Goal: Information Seeking & Learning: Learn about a topic

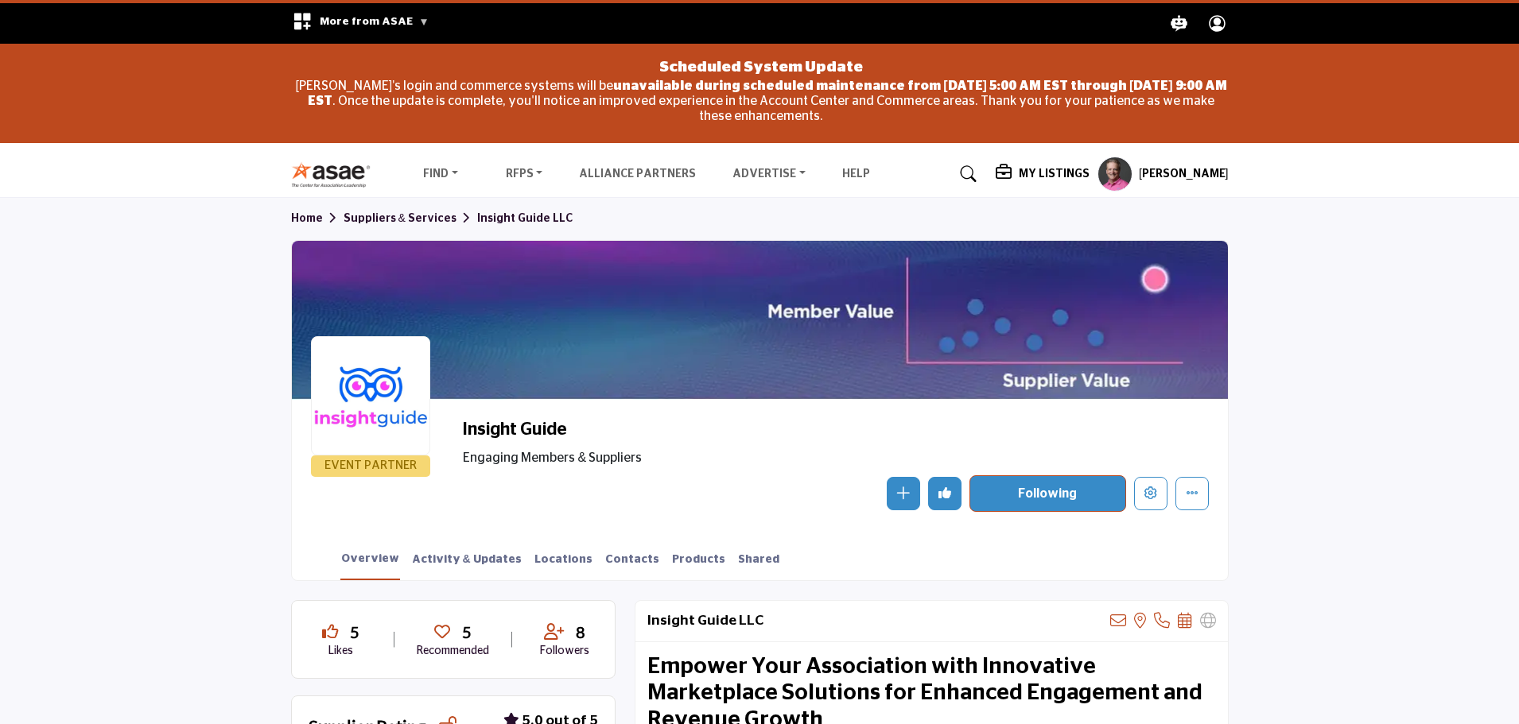
click at [987, 179] on link at bounding box center [966, 173] width 42 height 25
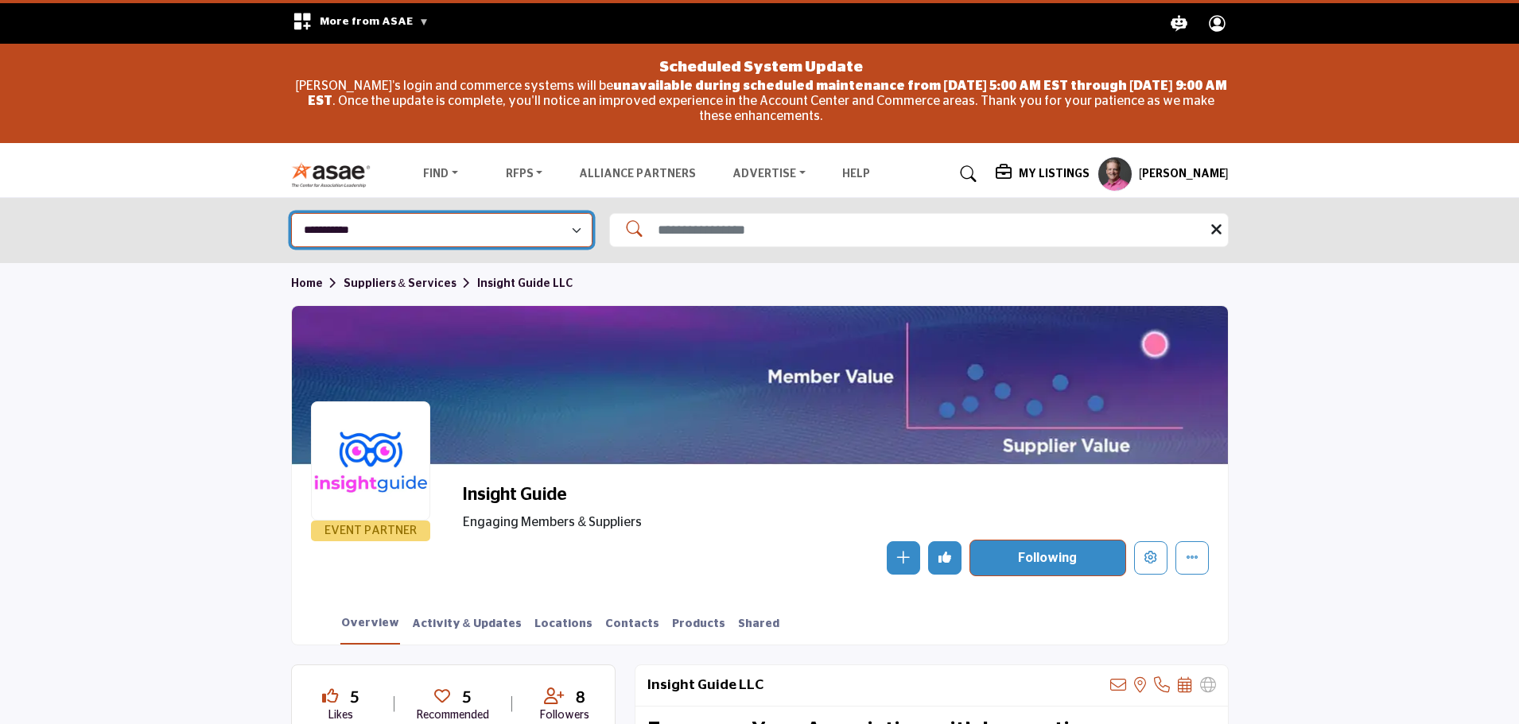
click at [561, 227] on select "**********" at bounding box center [441, 230] width 301 height 34
select select "**********"
click at [291, 213] on select "**********" at bounding box center [441, 230] width 301 height 34
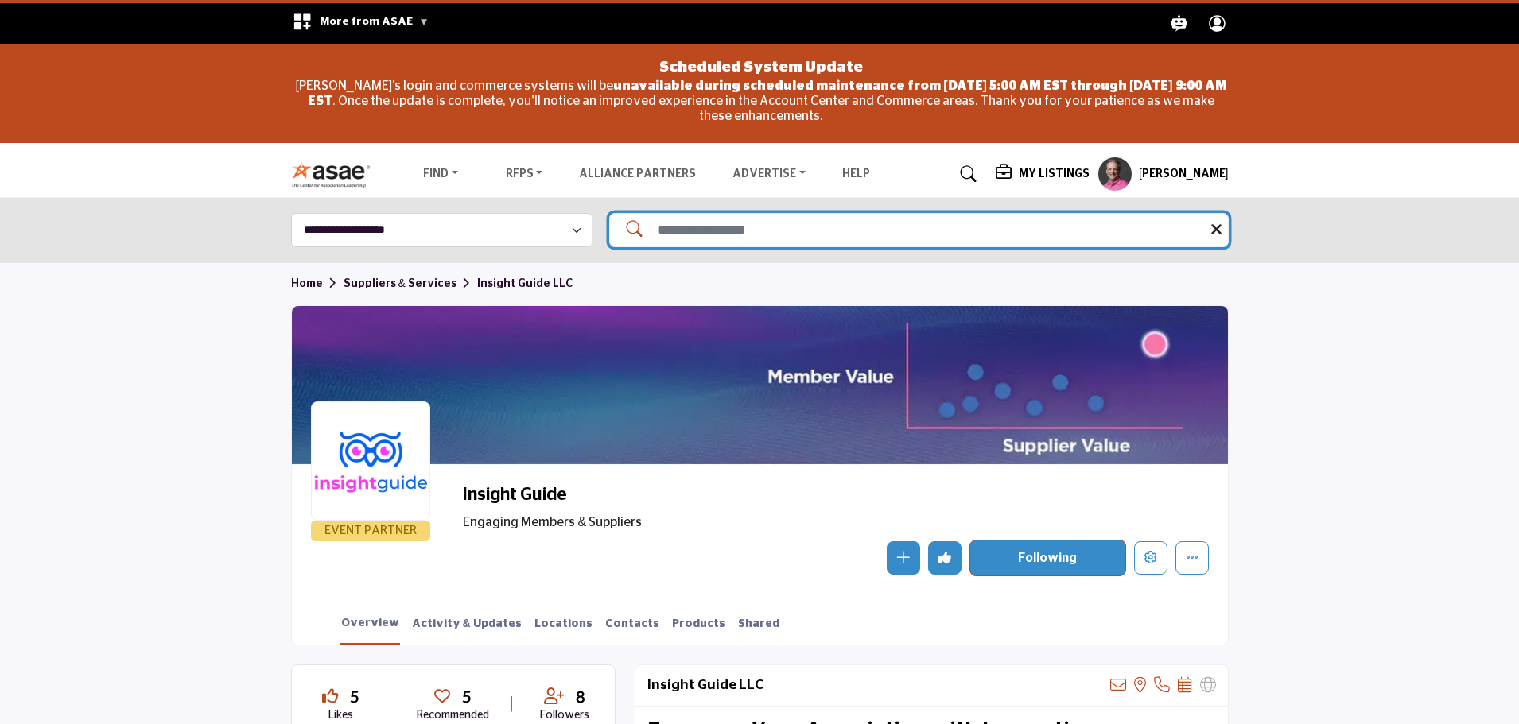
click at [664, 242] on input "Search Solutions" at bounding box center [918, 230] width 619 height 34
type input "**********"
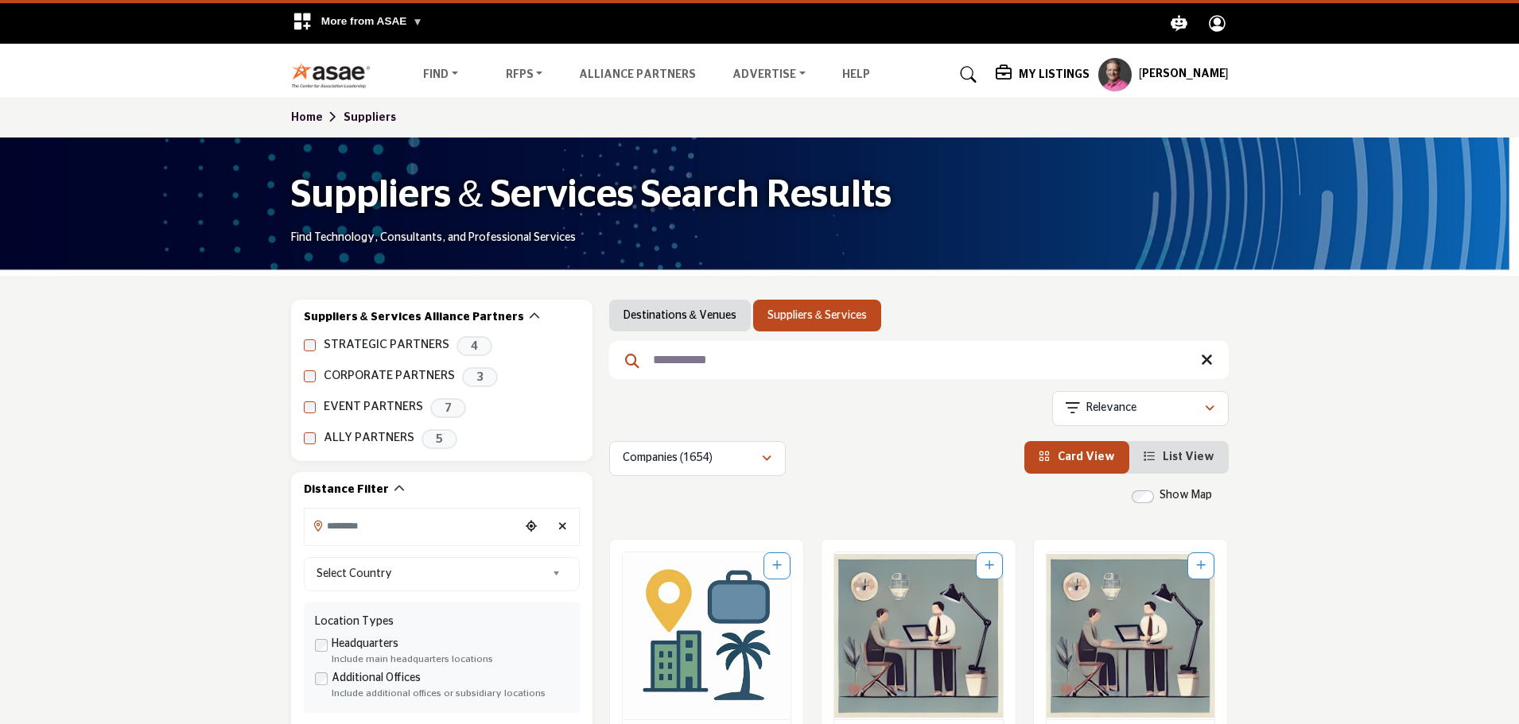
click at [686, 362] on input "**********" at bounding box center [918, 360] width 619 height 38
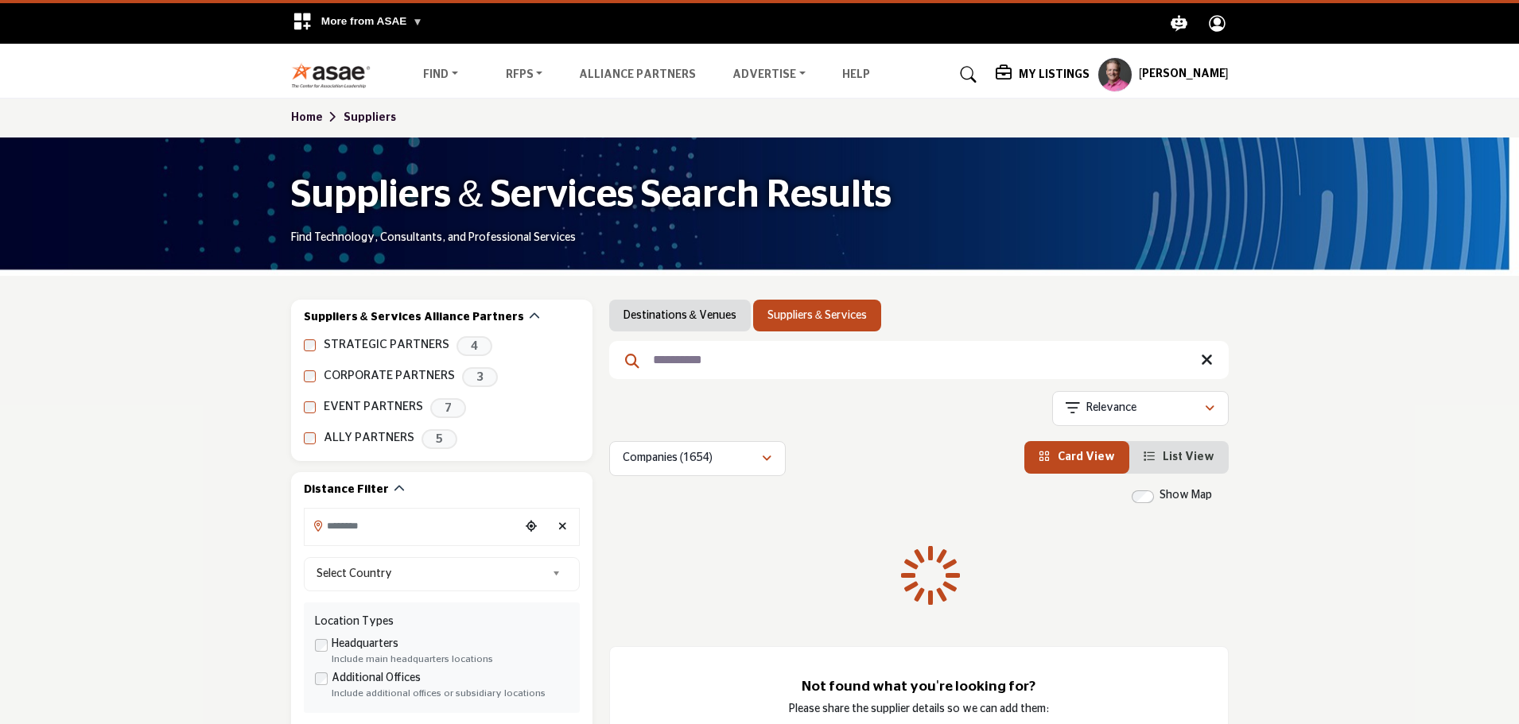
type input "**********"
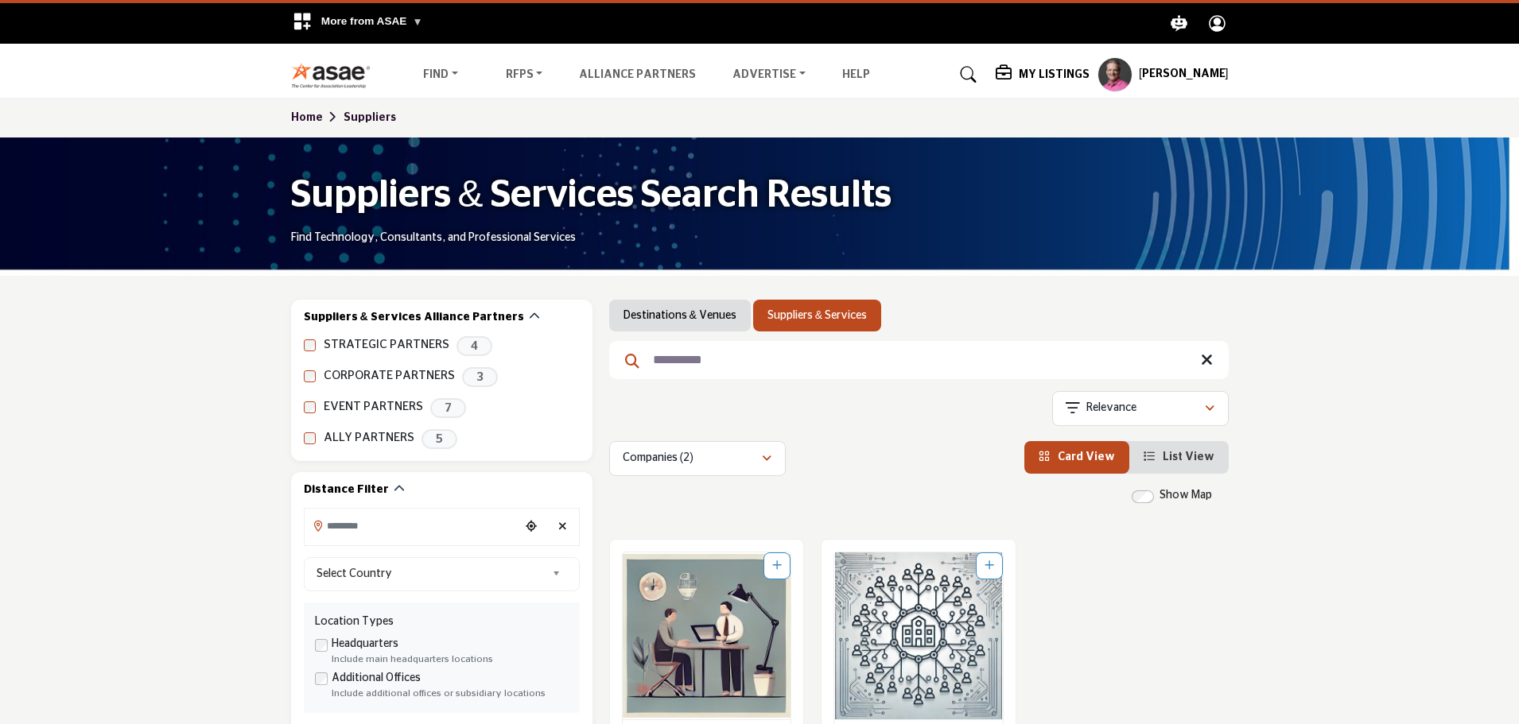
click at [976, 67] on icon at bounding box center [968, 75] width 16 height 16
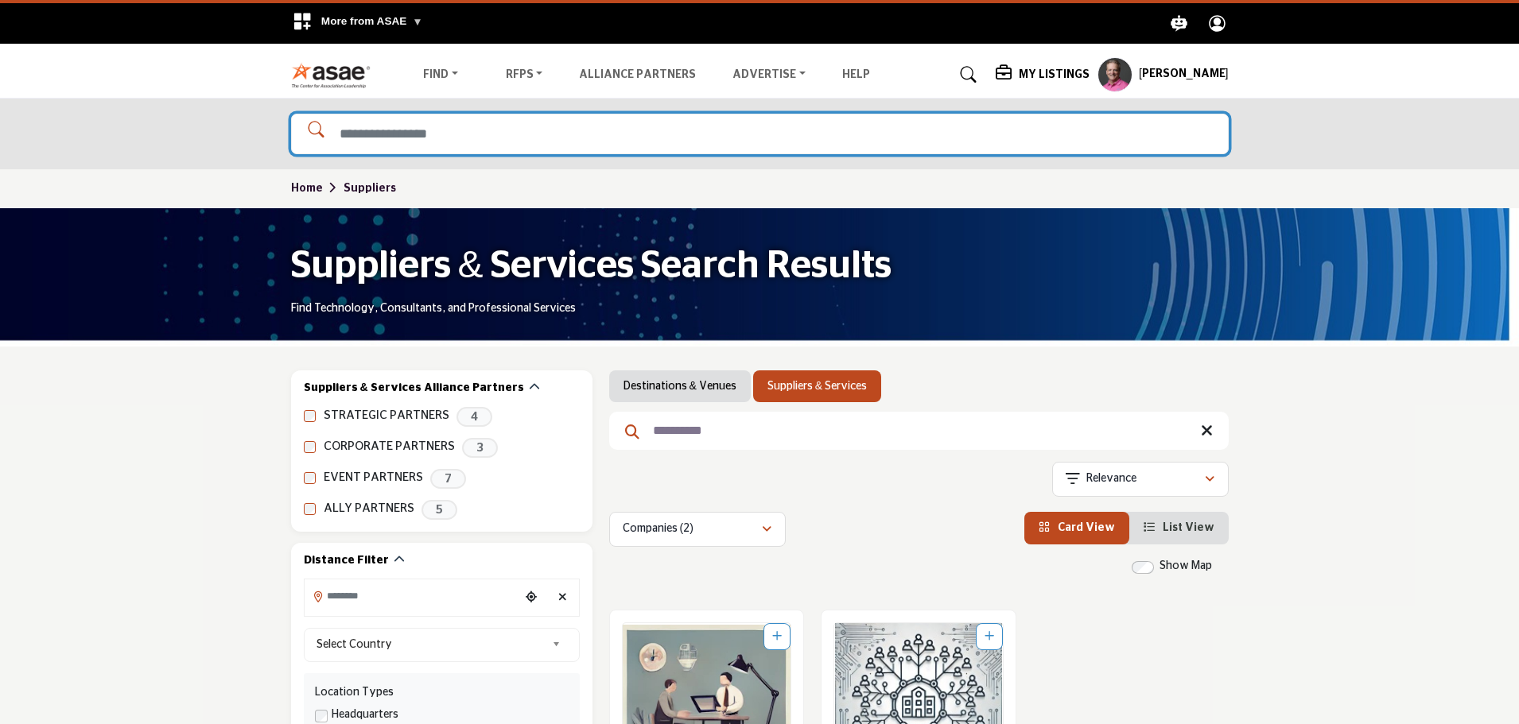
click at [915, 127] on input "Search Solutions" at bounding box center [759, 134] width 937 height 41
type input "**********"
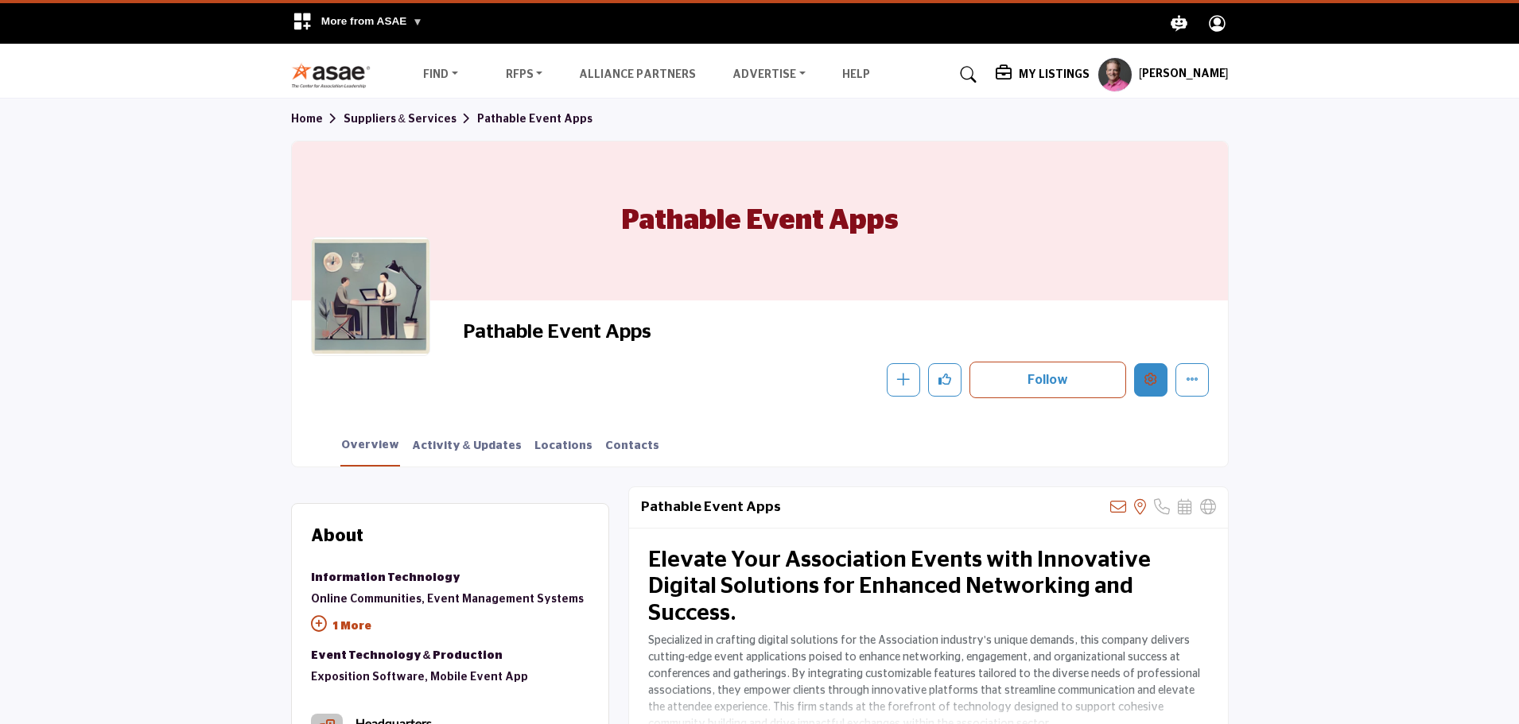
click at [1155, 374] on icon "Edit company" at bounding box center [1150, 379] width 13 height 13
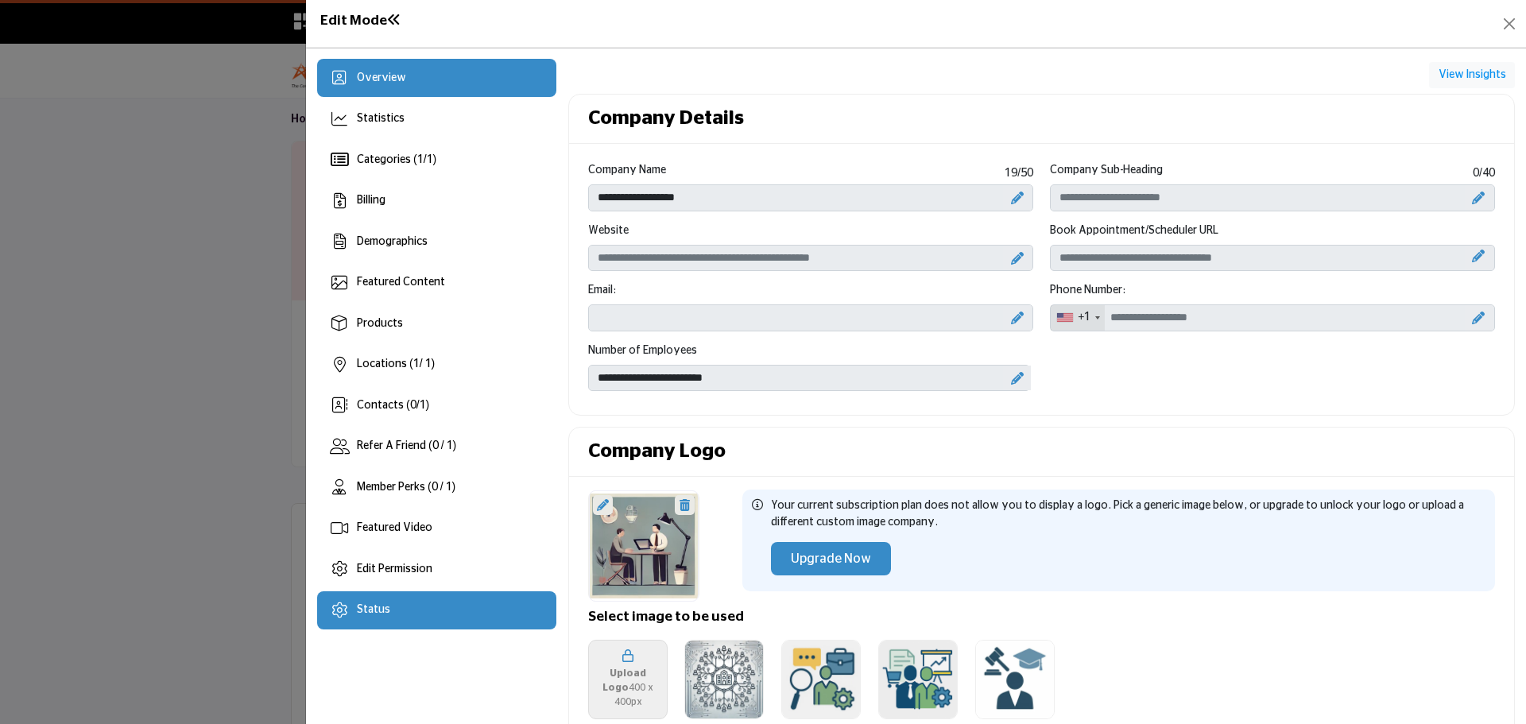
click at [391, 607] on div "Status" at bounding box center [436, 611] width 239 height 38
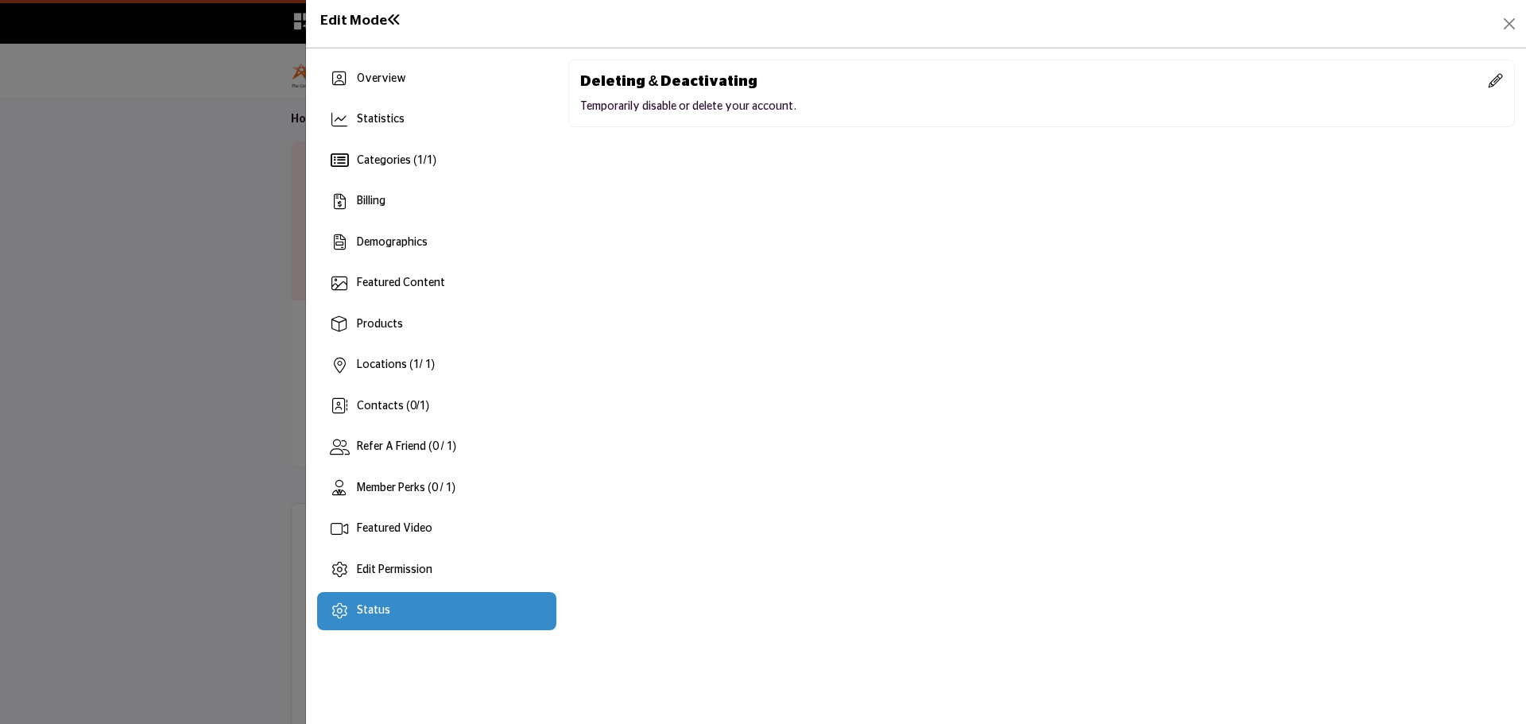
click at [1498, 76] on icon at bounding box center [1496, 80] width 14 height 14
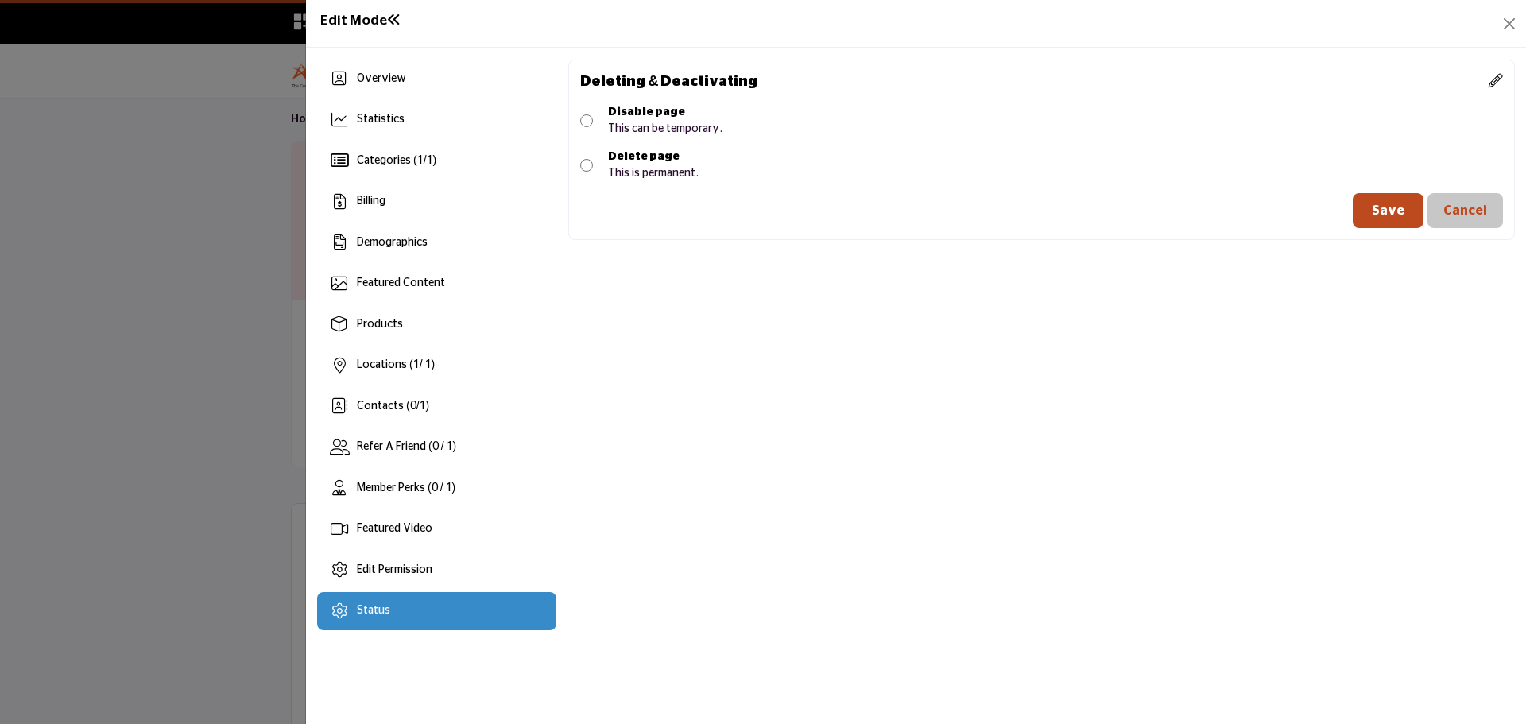
click at [643, 116] on div "Disable page" at bounding box center [665, 112] width 114 height 17
click at [1383, 203] on button "Save" at bounding box center [1388, 210] width 71 height 35
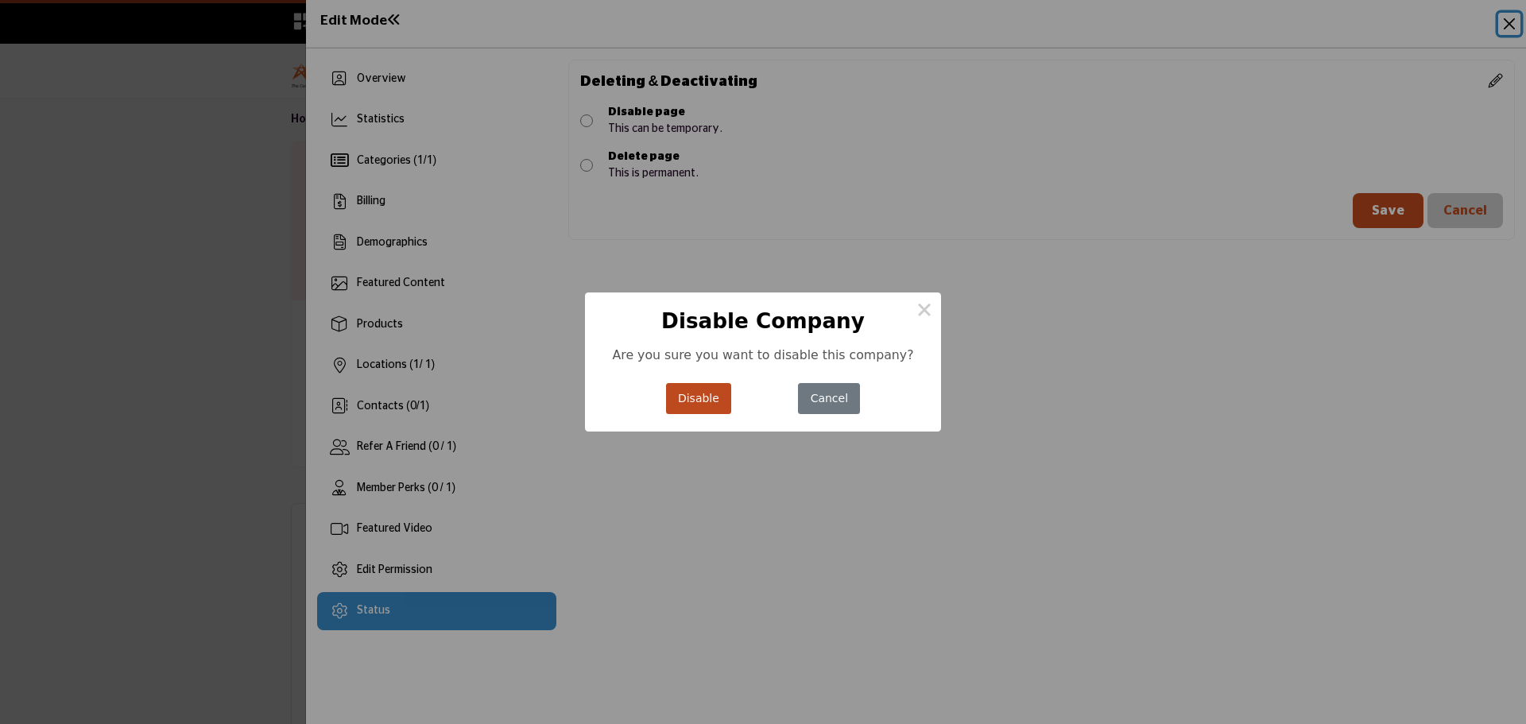
click at [692, 402] on button "Disable" at bounding box center [699, 398] width 66 height 31
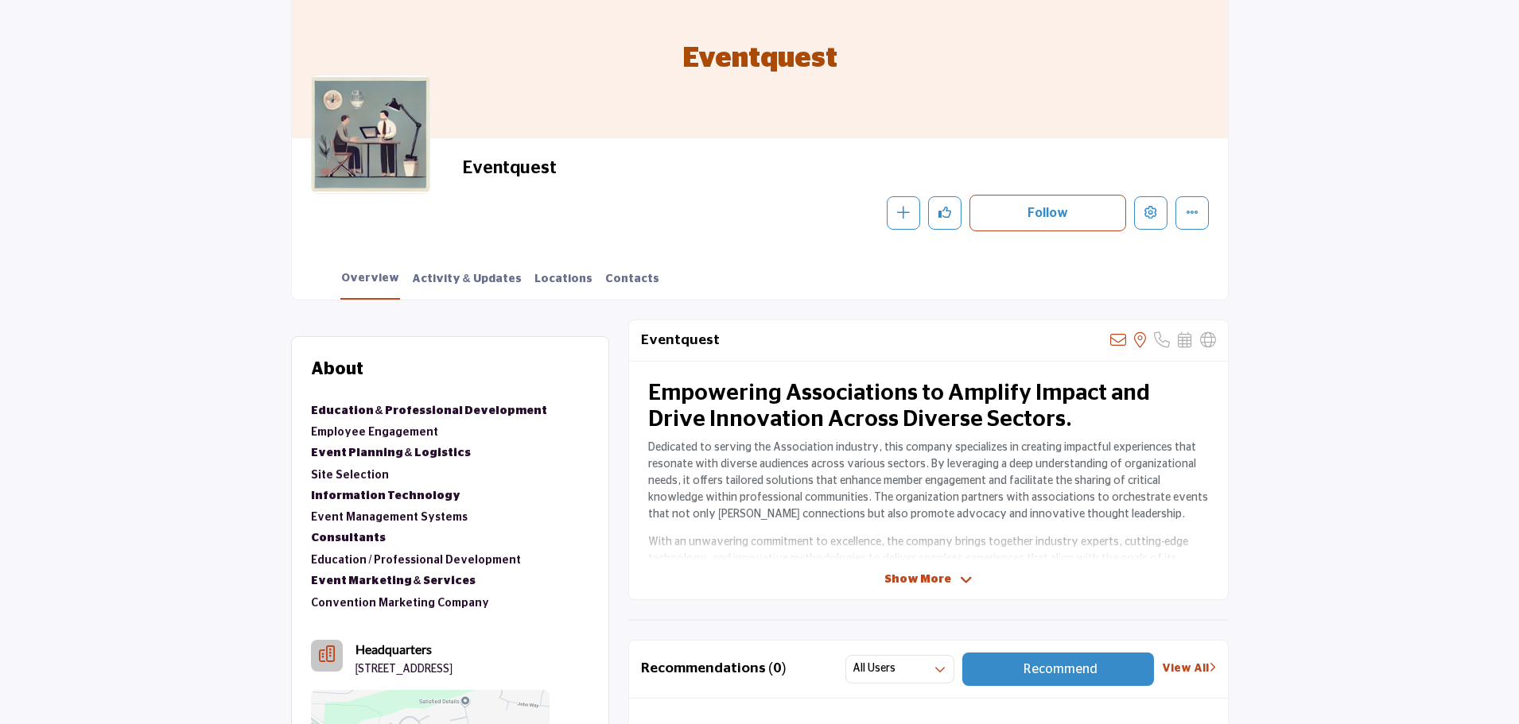
scroll to position [80, 0]
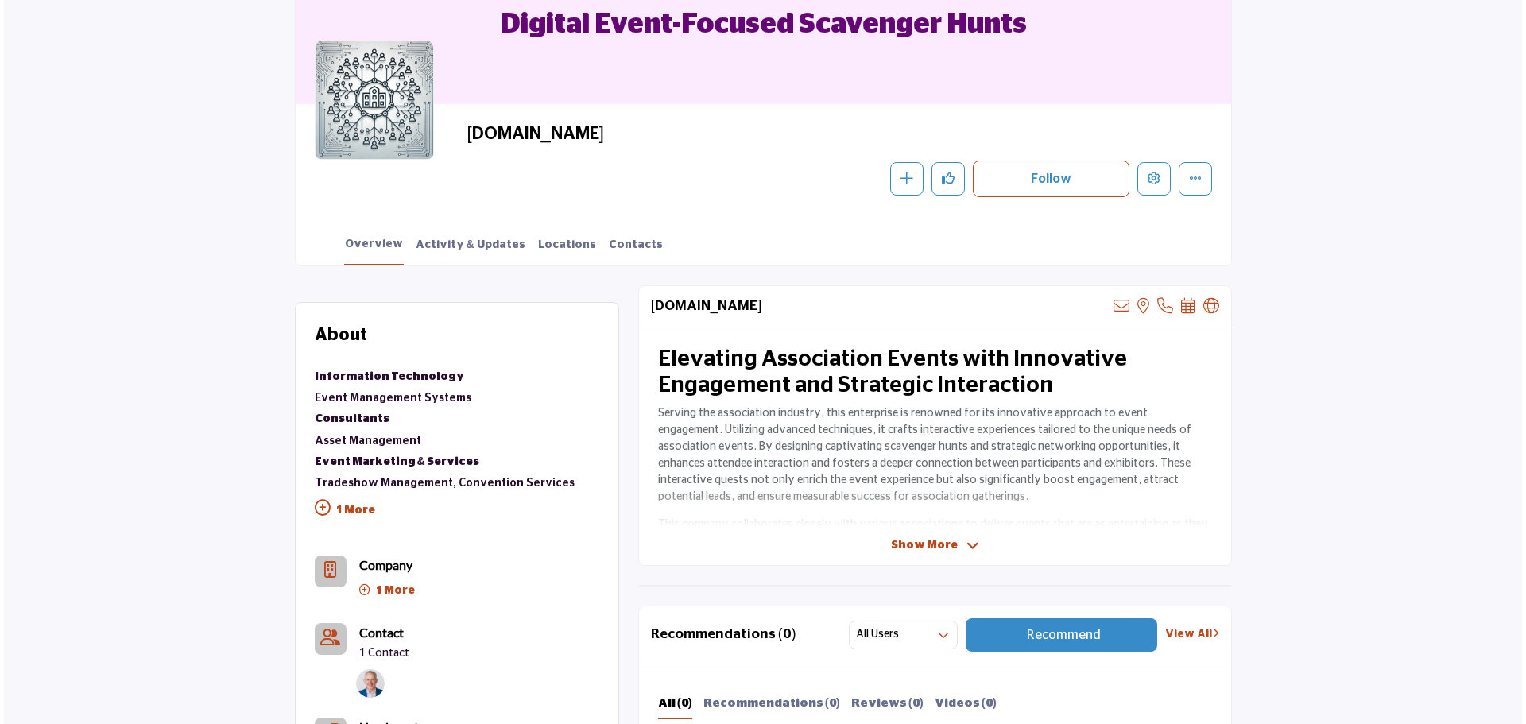
scroll to position [159, 0]
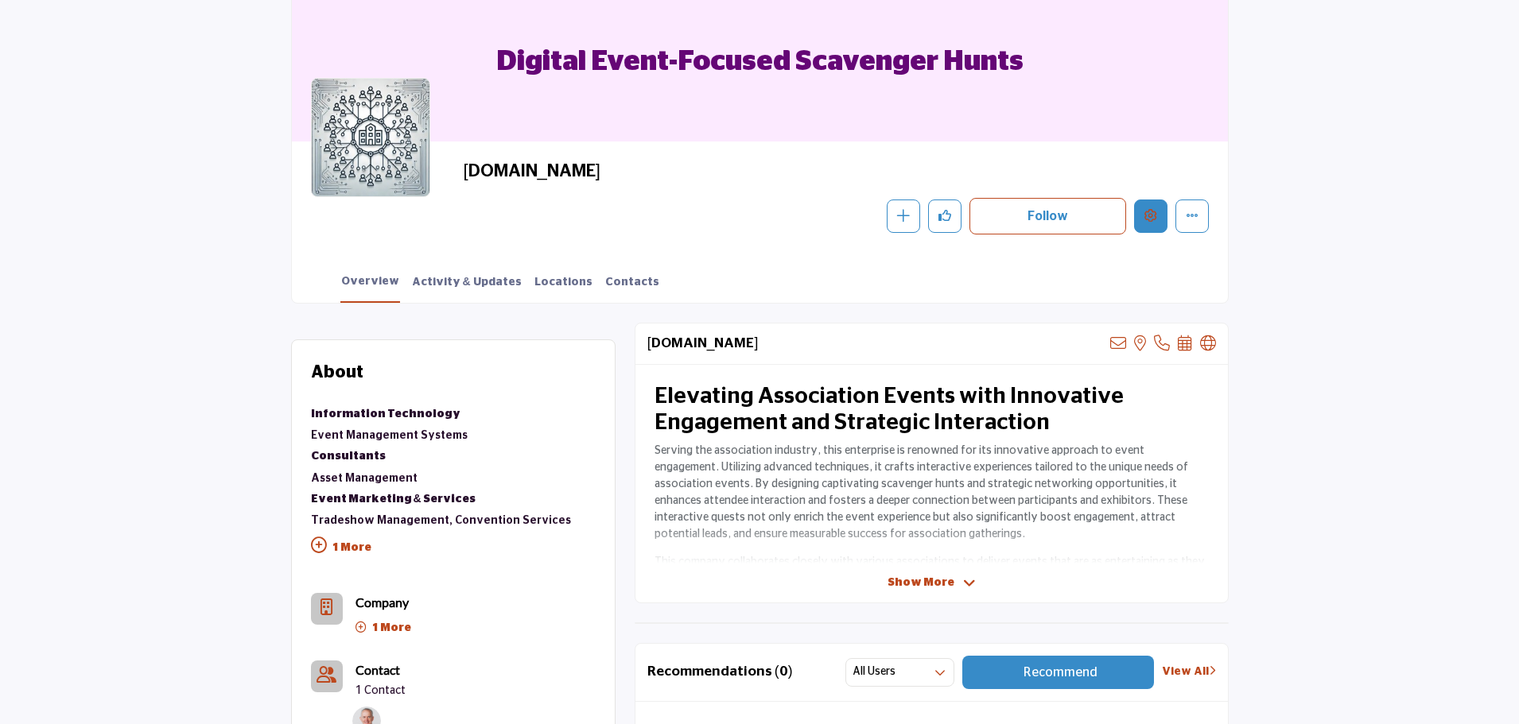
click at [1159, 221] on button "Edit company" at bounding box center [1150, 216] width 33 height 33
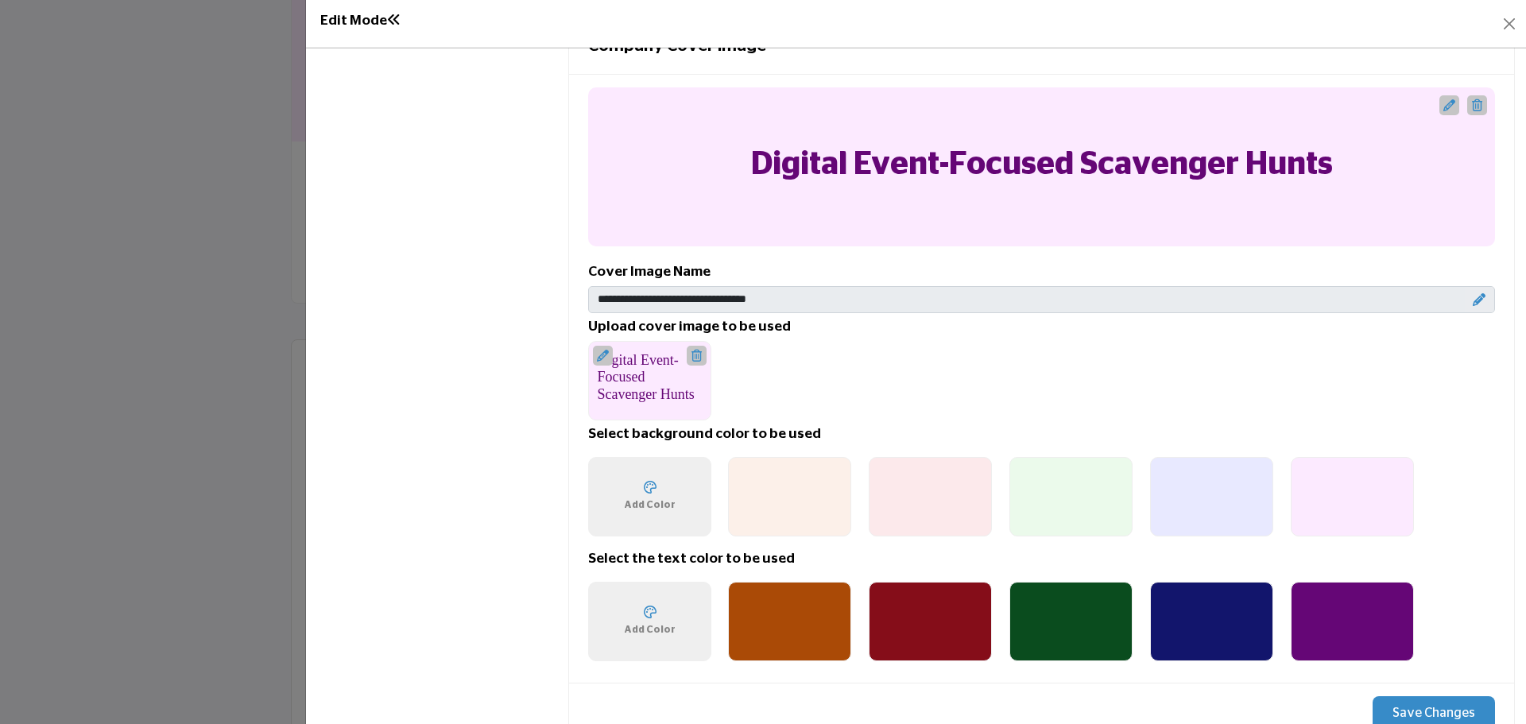
scroll to position [795, 0]
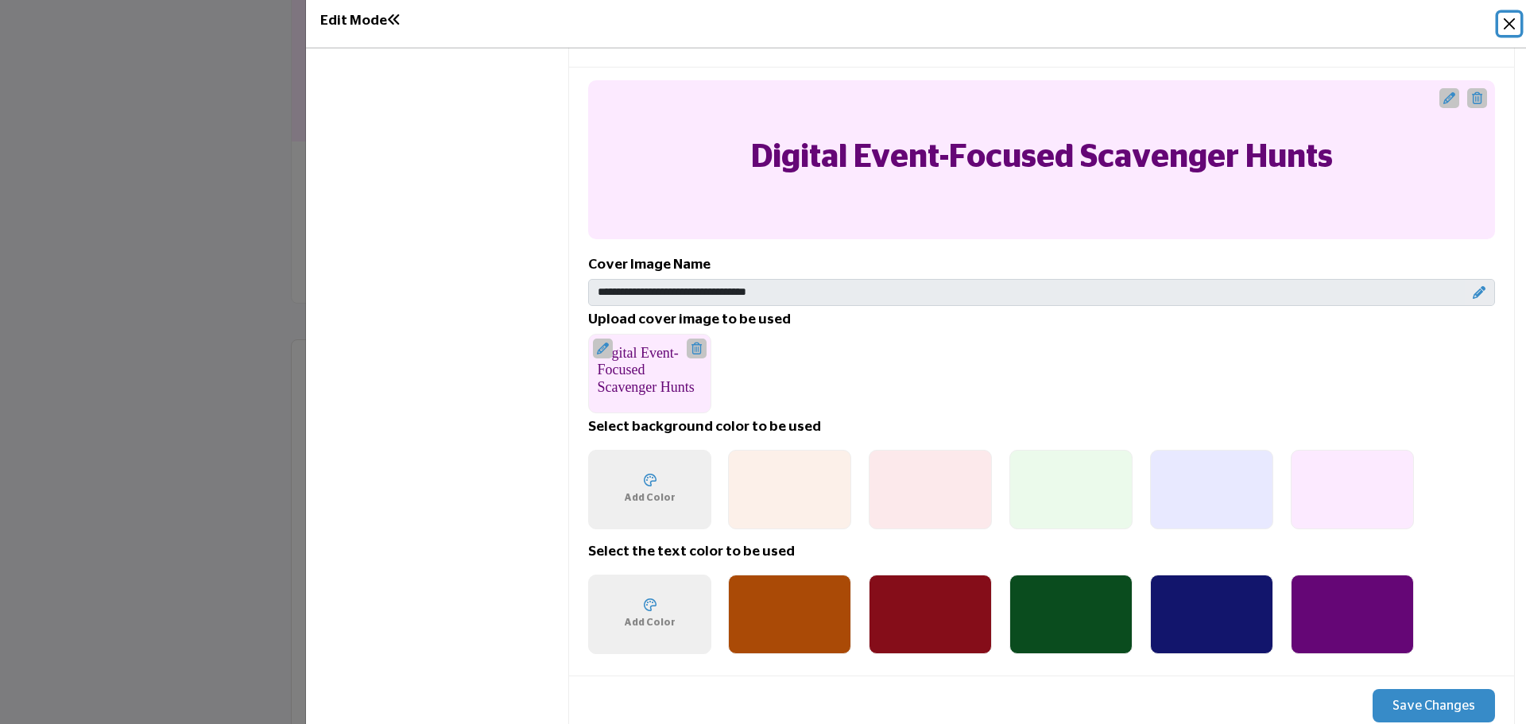
click at [1503, 22] on button "Close" at bounding box center [1510, 24] width 22 height 22
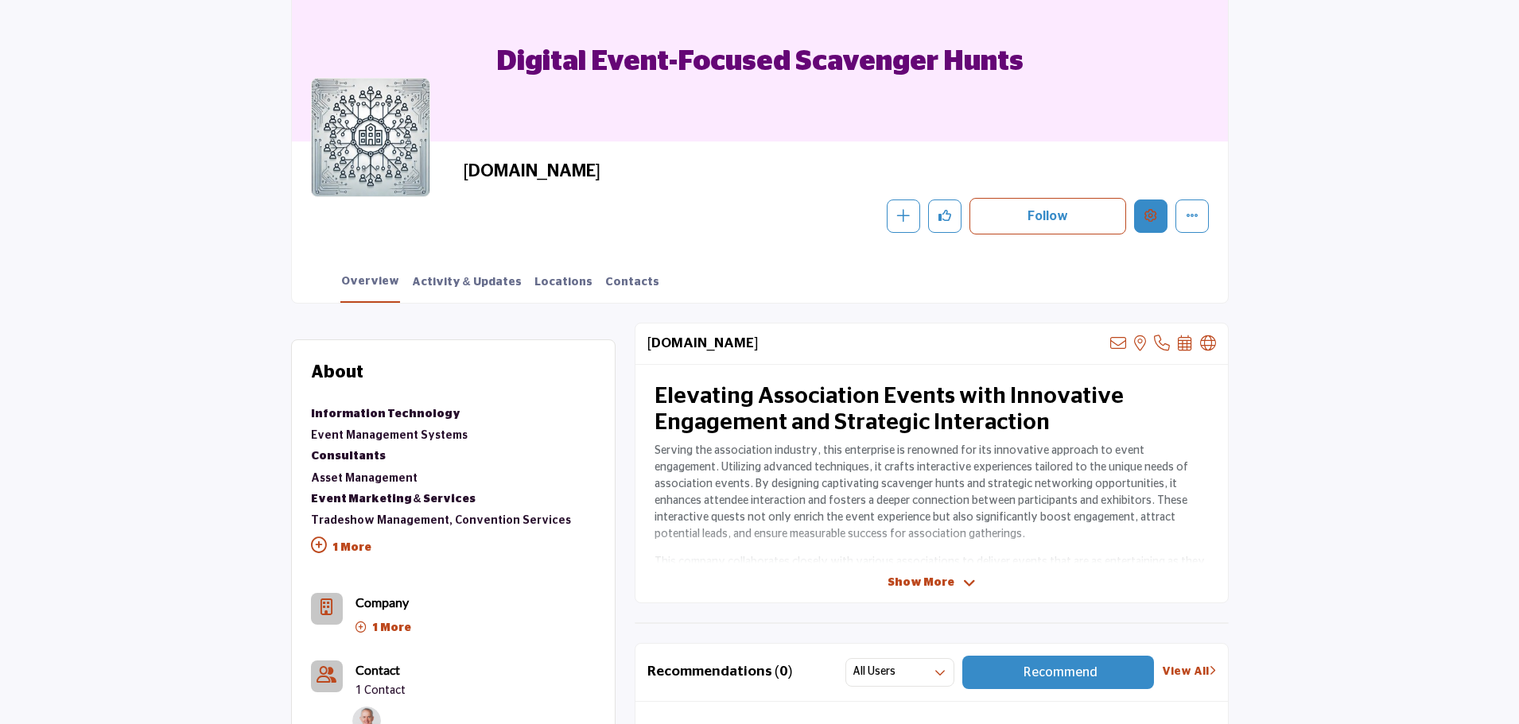
click at [1156, 224] on button "Edit company" at bounding box center [1150, 216] width 33 height 33
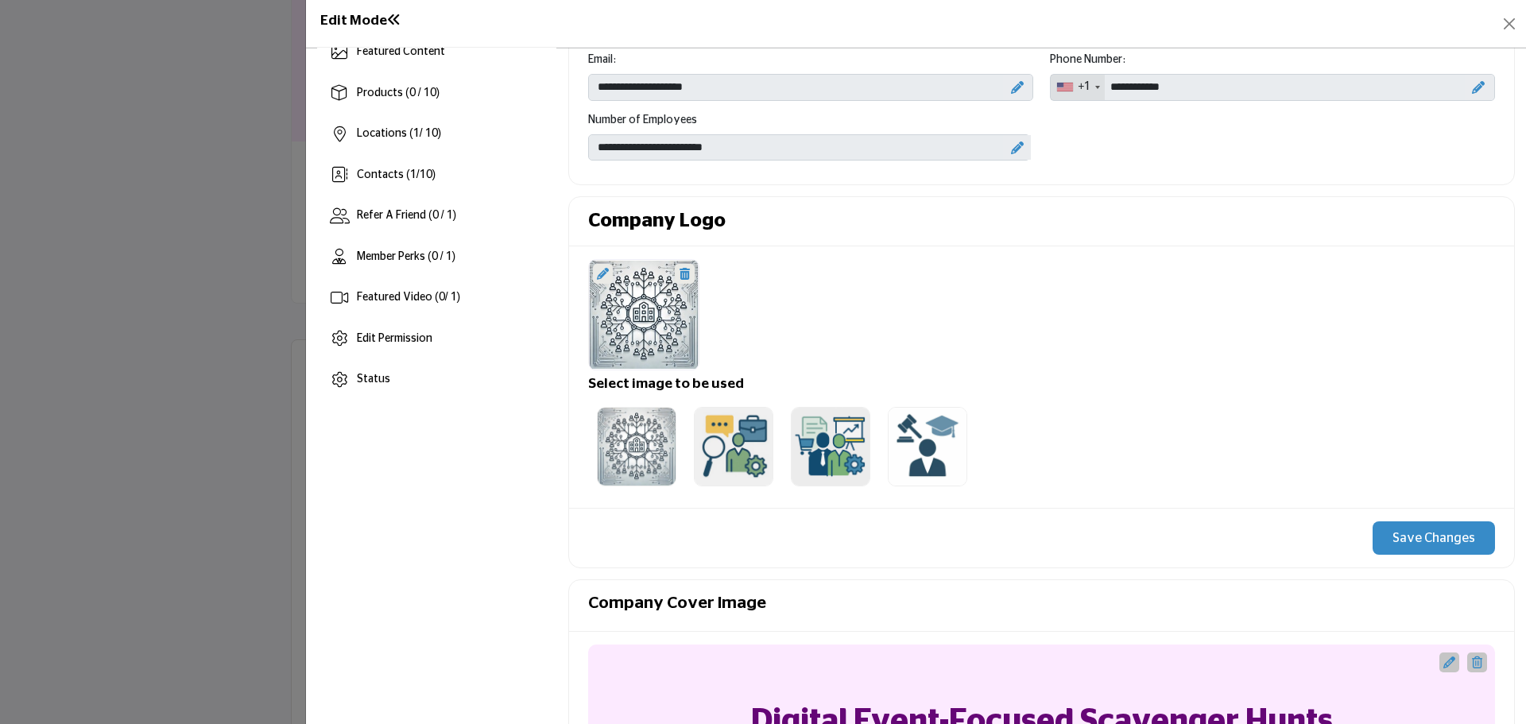
scroll to position [80, 0]
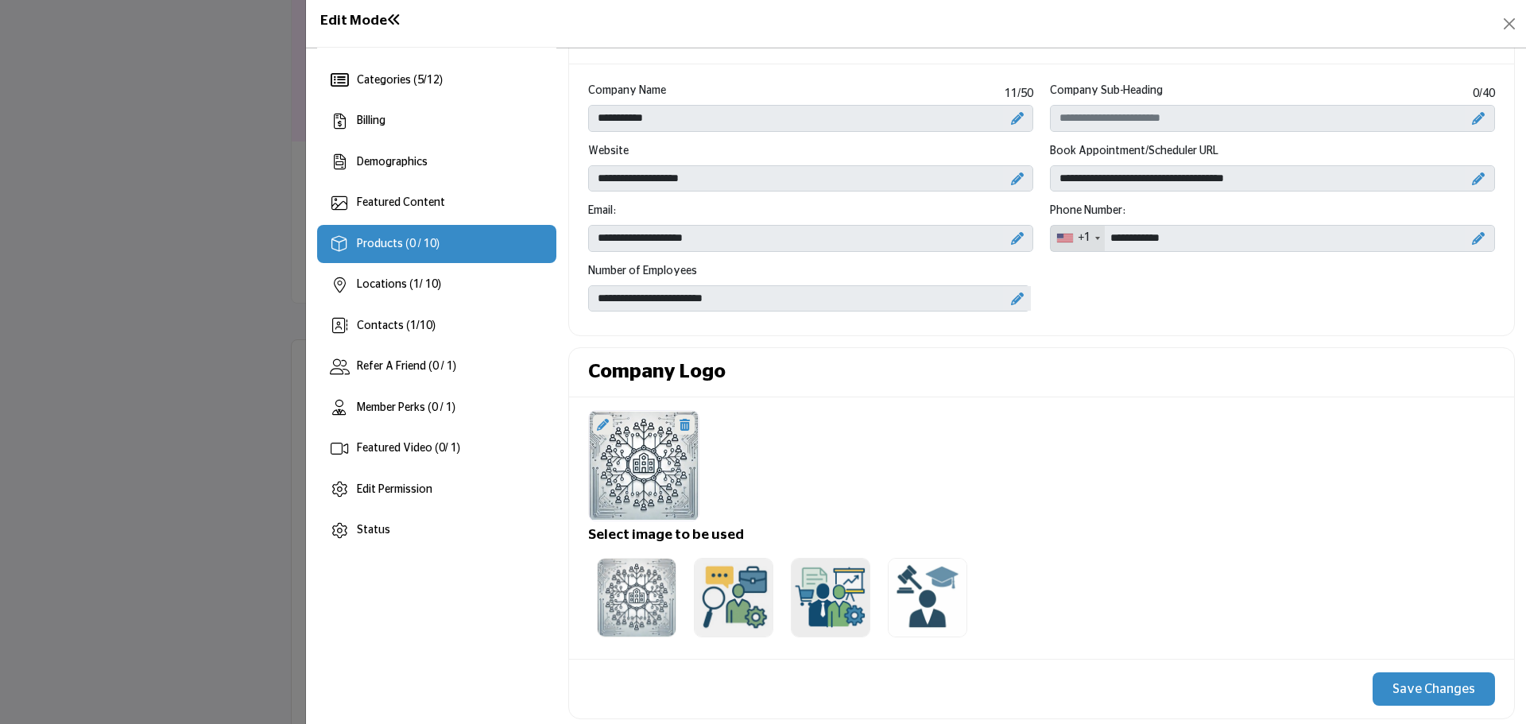
click at [452, 242] on div "Products (0 / 10)" at bounding box center [436, 244] width 239 height 38
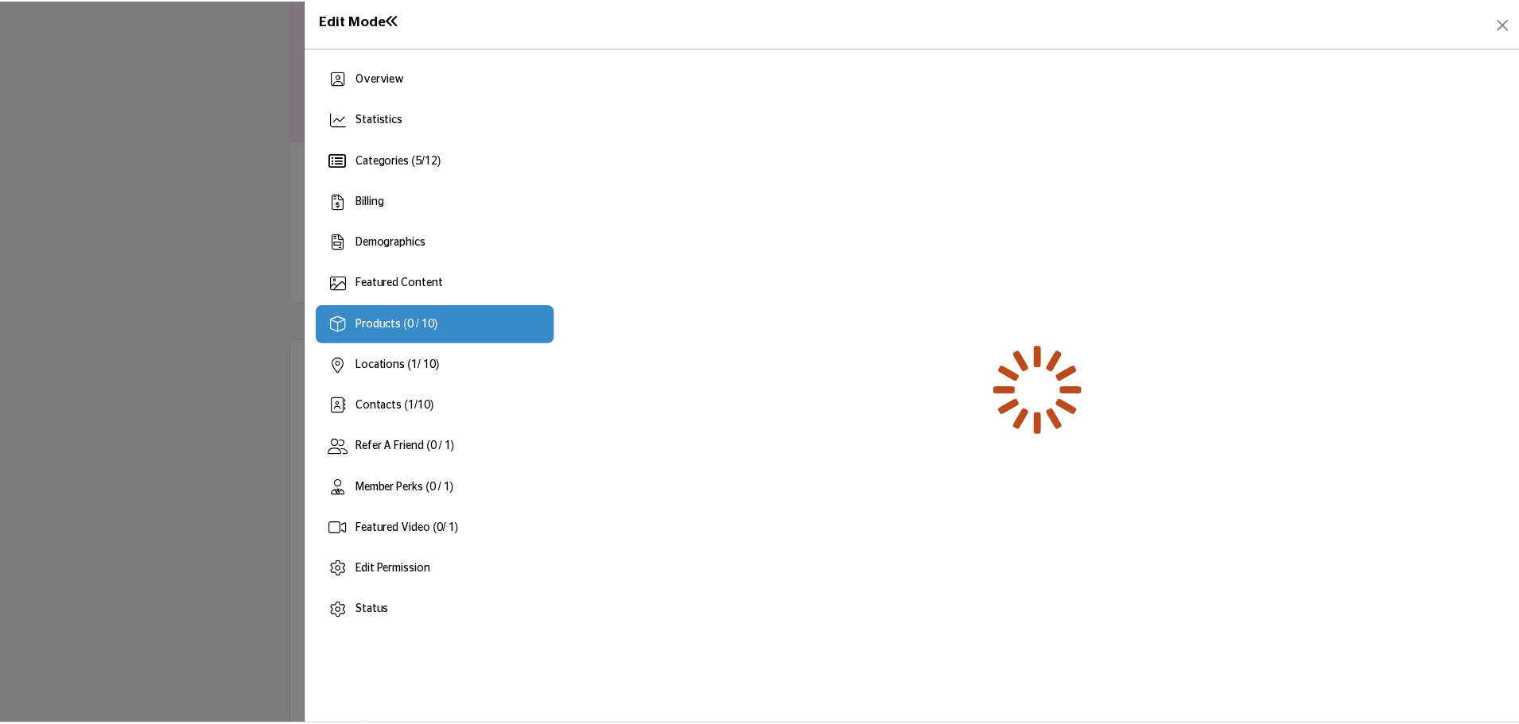
scroll to position [0, 0]
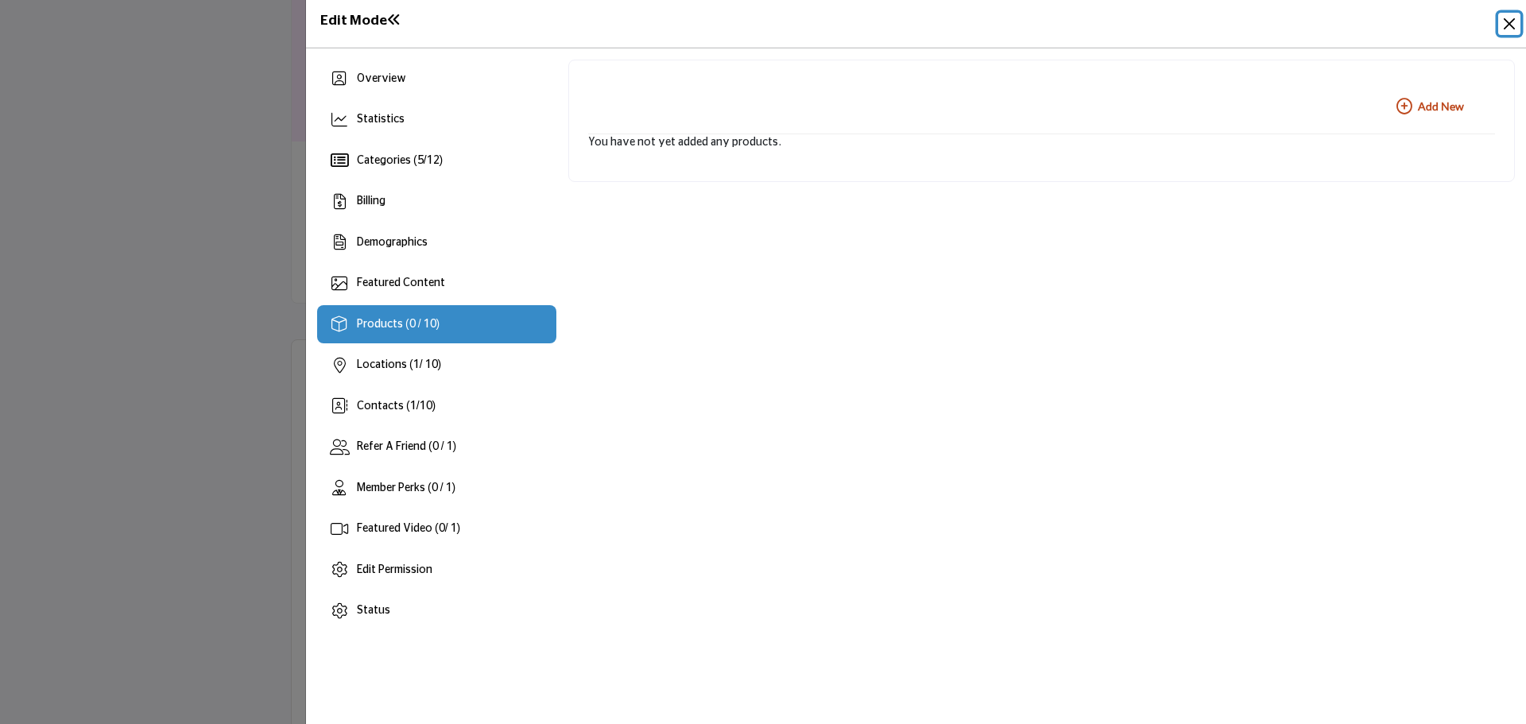
click at [1507, 16] on button "Close" at bounding box center [1510, 24] width 22 height 22
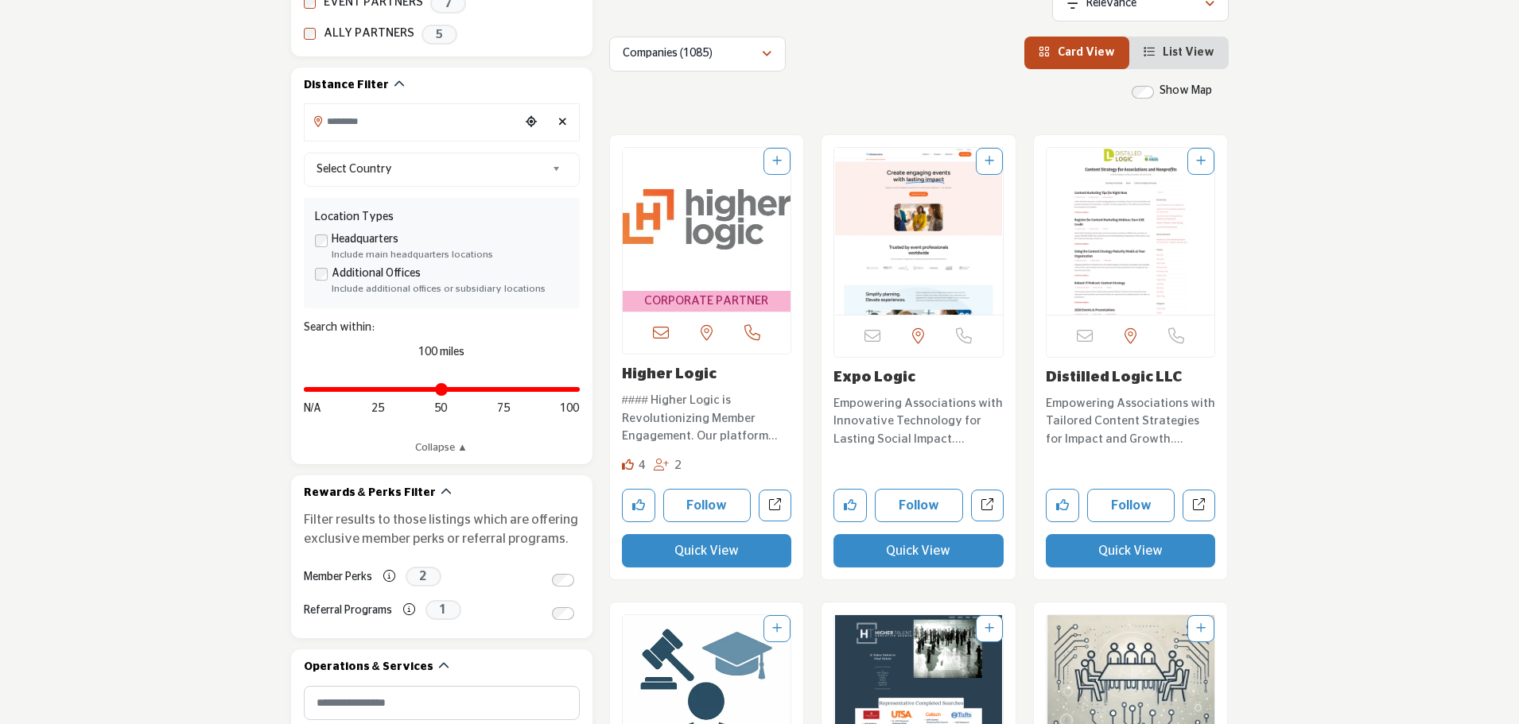
scroll to position [398, 0]
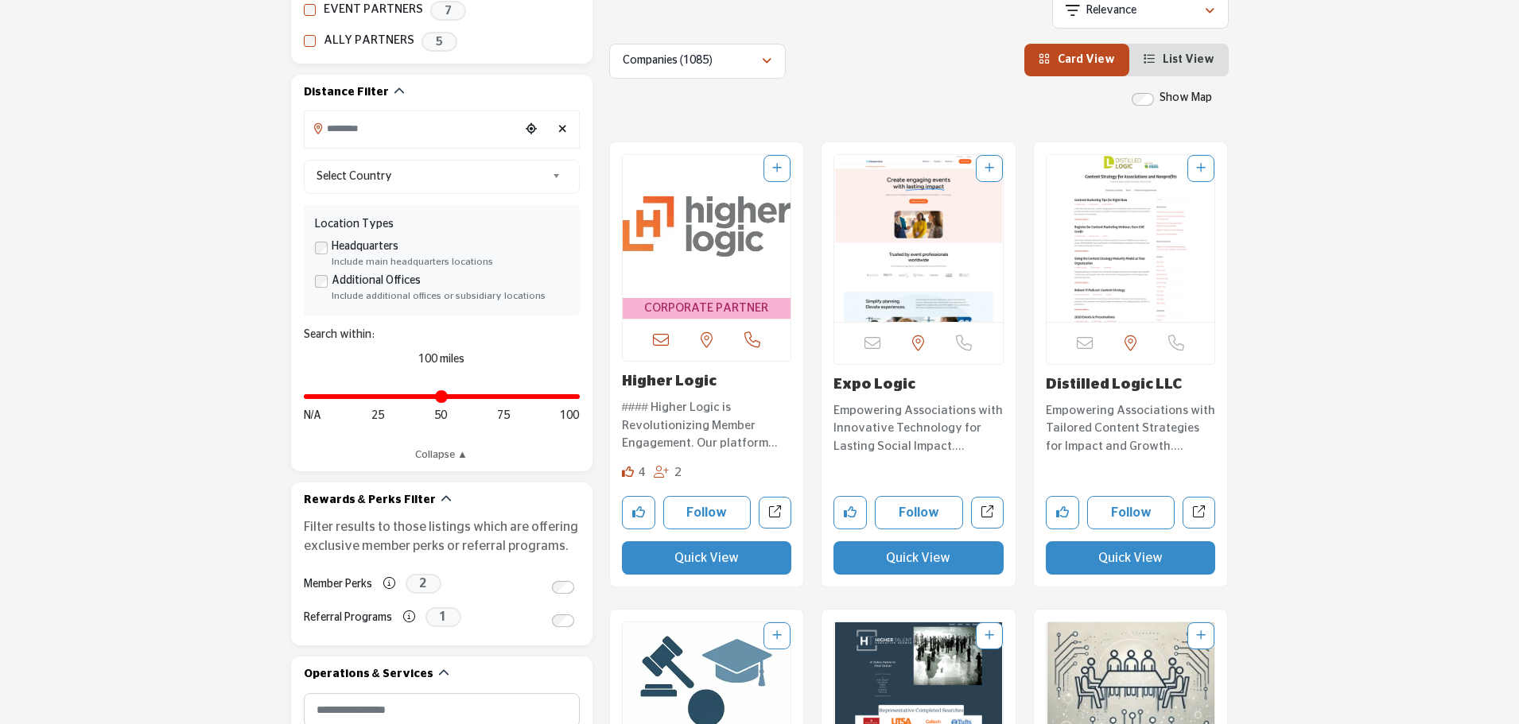
click at [742, 251] on img "Open Listing in new tab" at bounding box center [707, 226] width 169 height 143
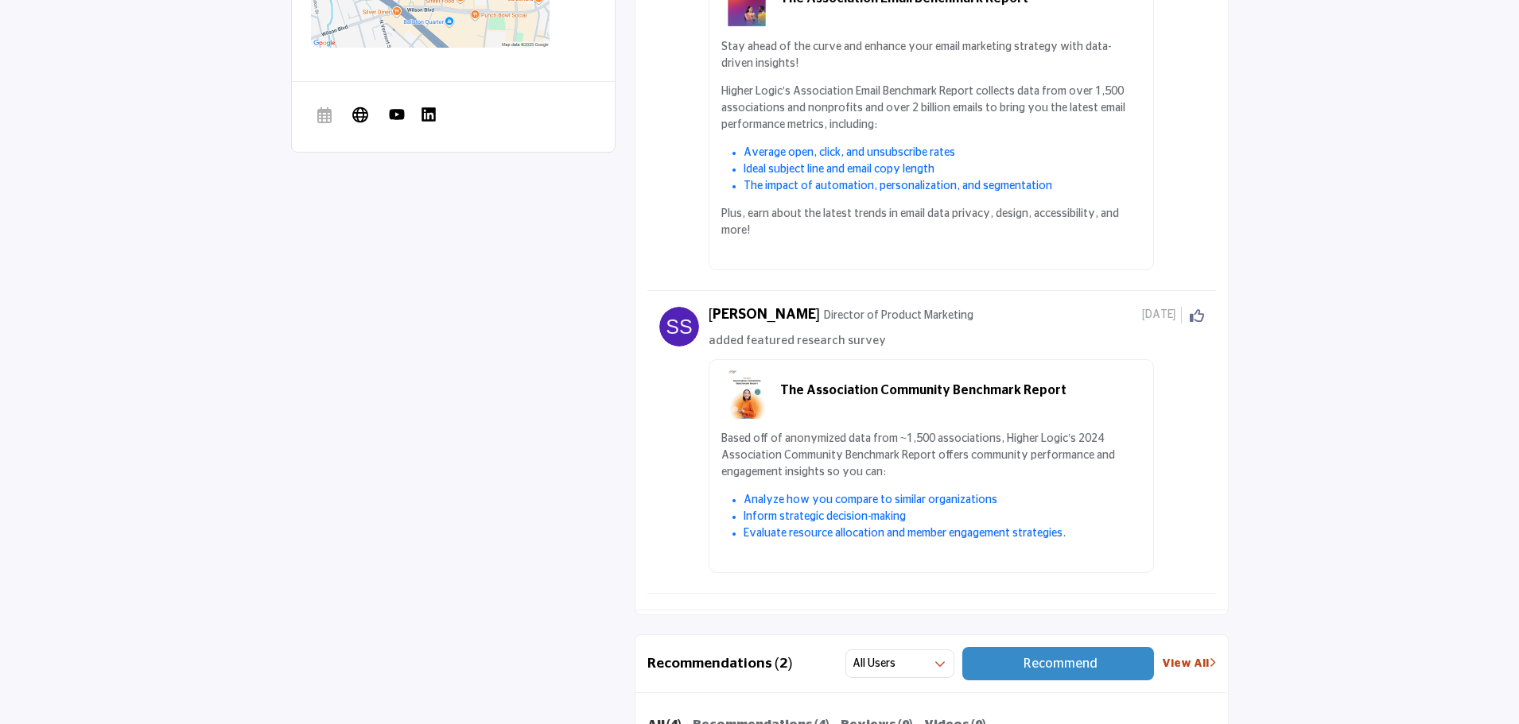
scroll to position [1475, 0]
click at [991, 391] on div "The Association Community Benchmark Report Based off of anonymized data from ~1…" at bounding box center [930, 465] width 445 height 214
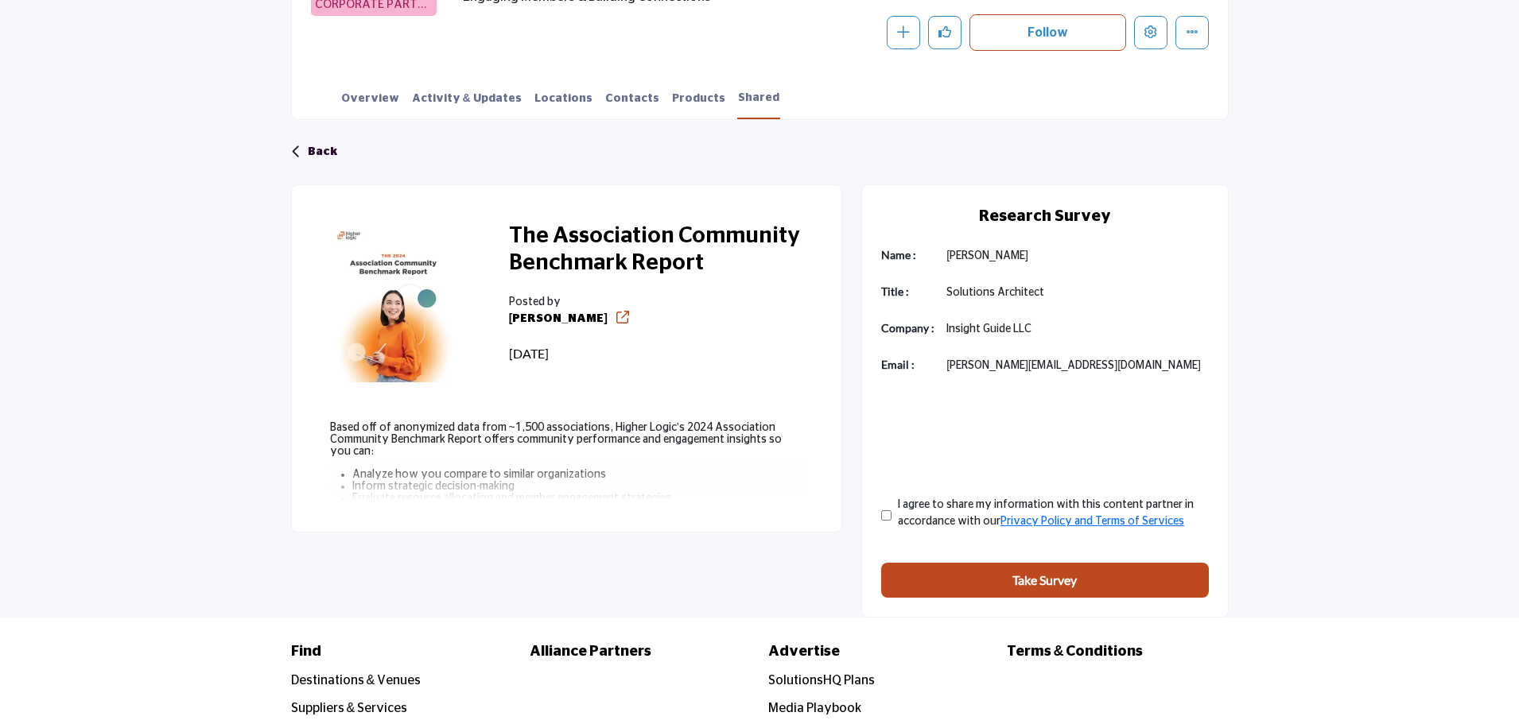
scroll to position [398, 0]
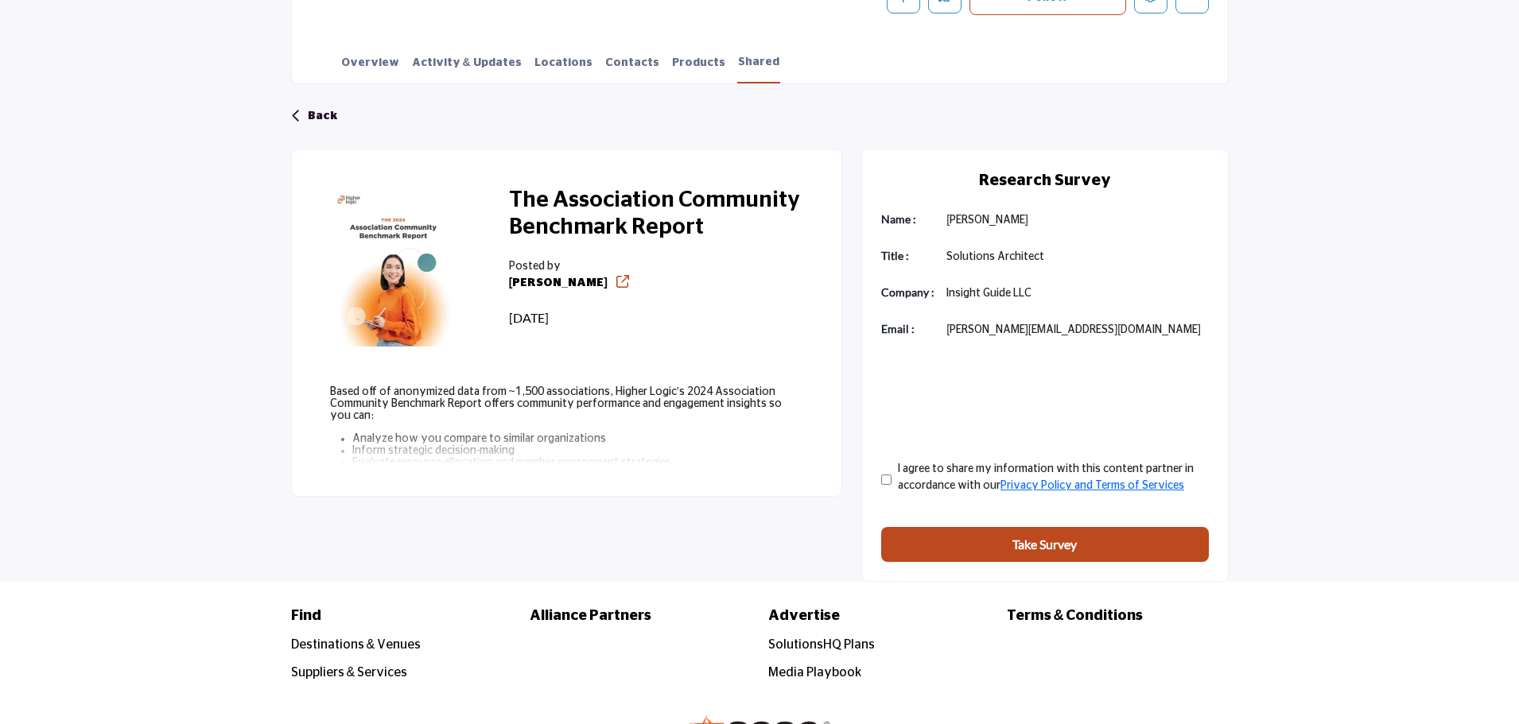
click at [1383, 602] on div "Find Destinations & Venues Suppliers & Services" at bounding box center [759, 646] width 1519 height 128
click at [1394, 477] on div "Back The Association Community Benchmark Report Posted by Katrina 152 days ago" at bounding box center [759, 333] width 1519 height 498
click at [1132, 540] on button "Take Survey" at bounding box center [1045, 544] width 328 height 35
click at [737, 64] on link "Shared" at bounding box center [758, 68] width 43 height 29
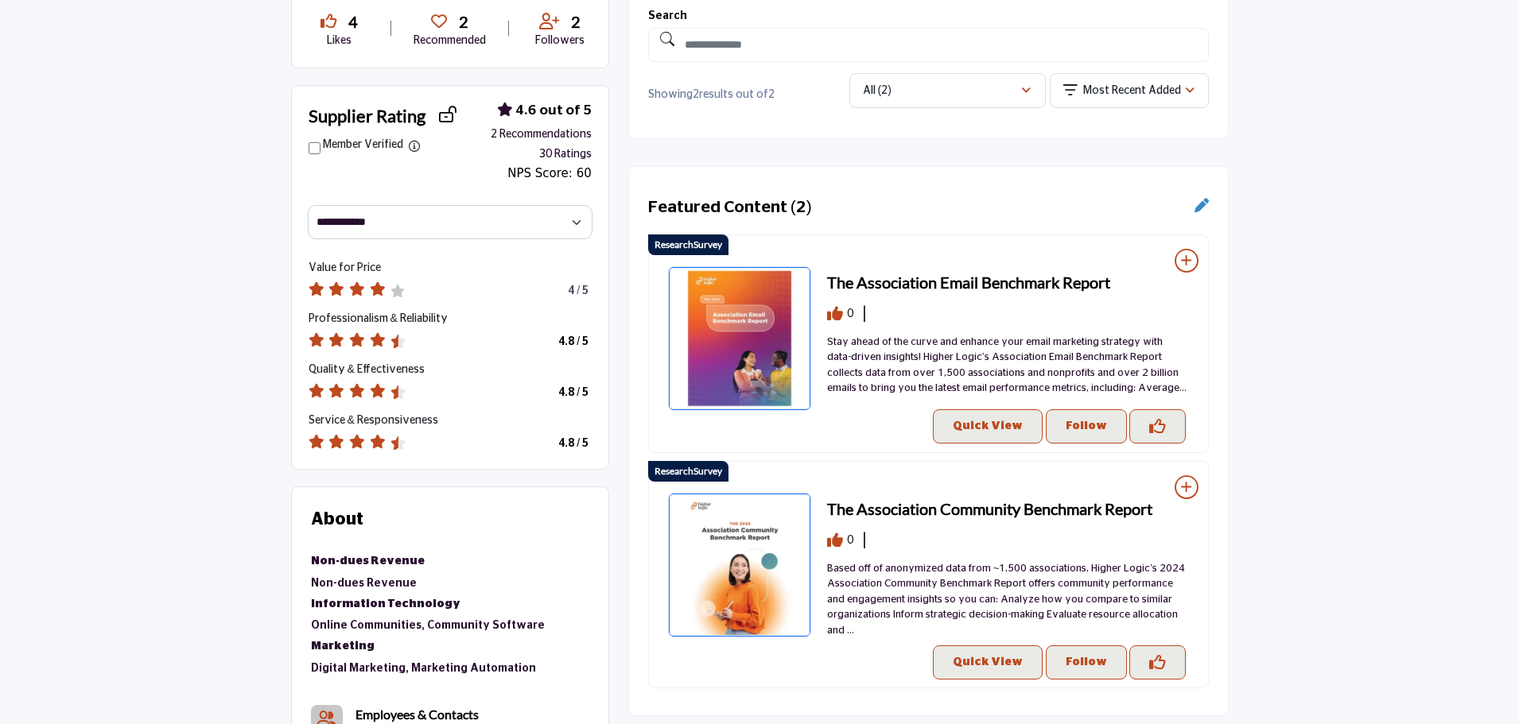
scroll to position [557, 0]
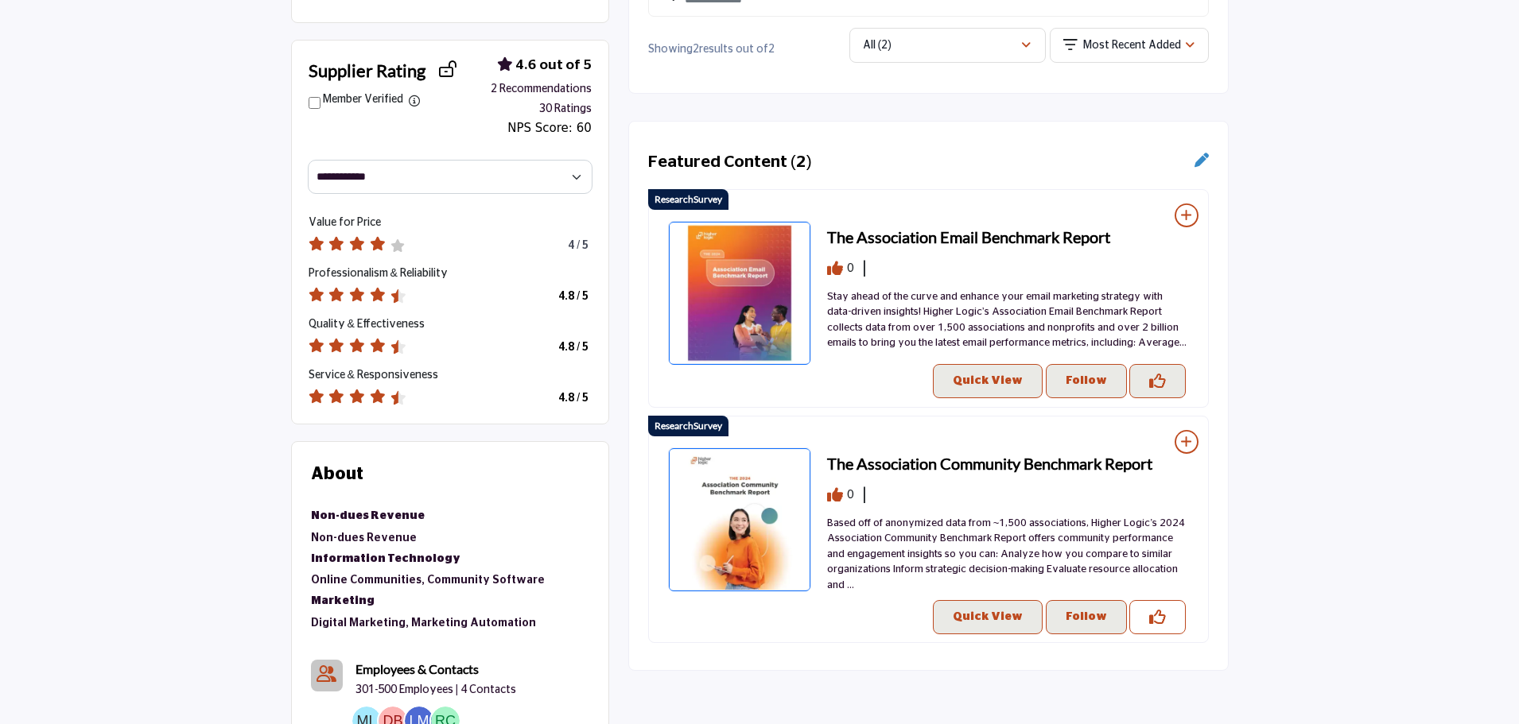
click at [1150, 619] on icon "Like Resources" at bounding box center [1157, 617] width 17 height 17
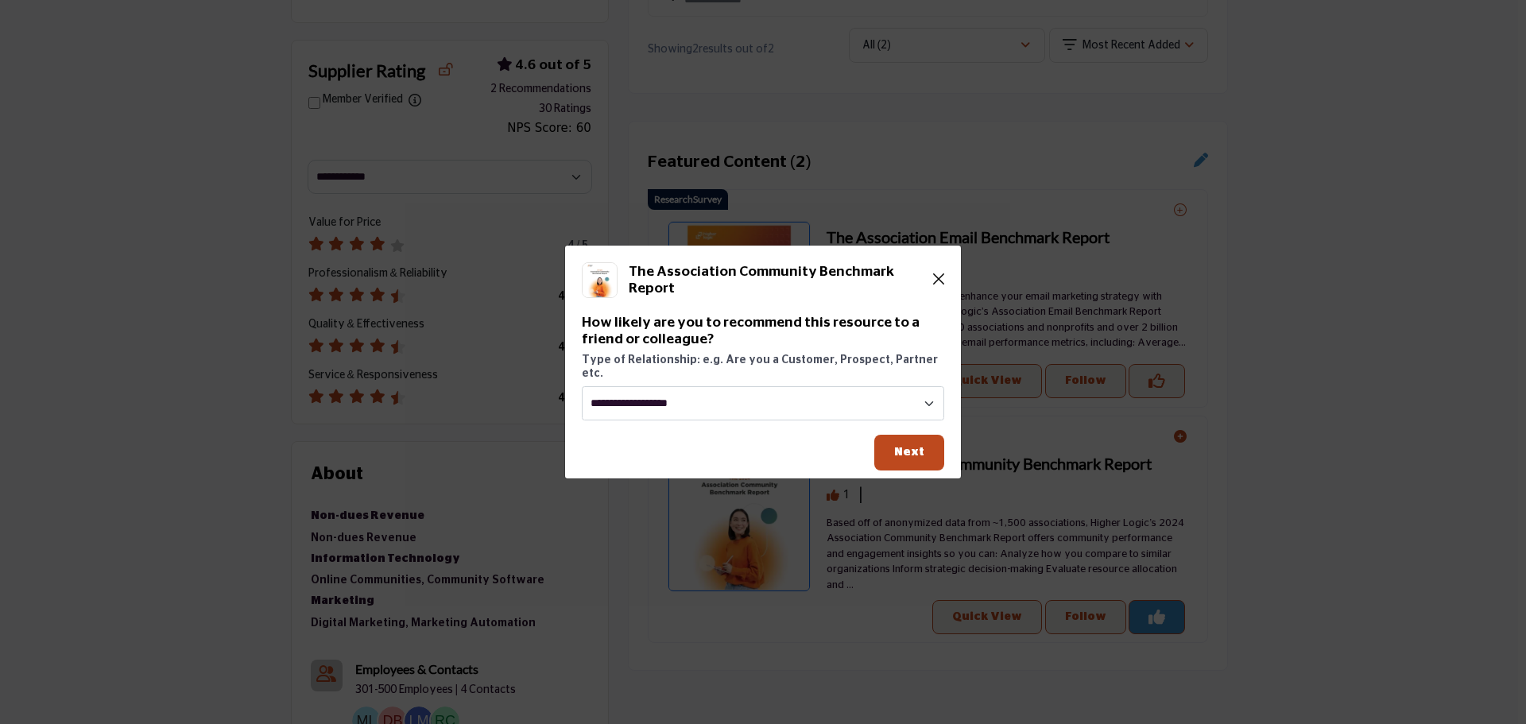
click at [936, 285] on icon "Close" at bounding box center [938, 279] width 11 height 13
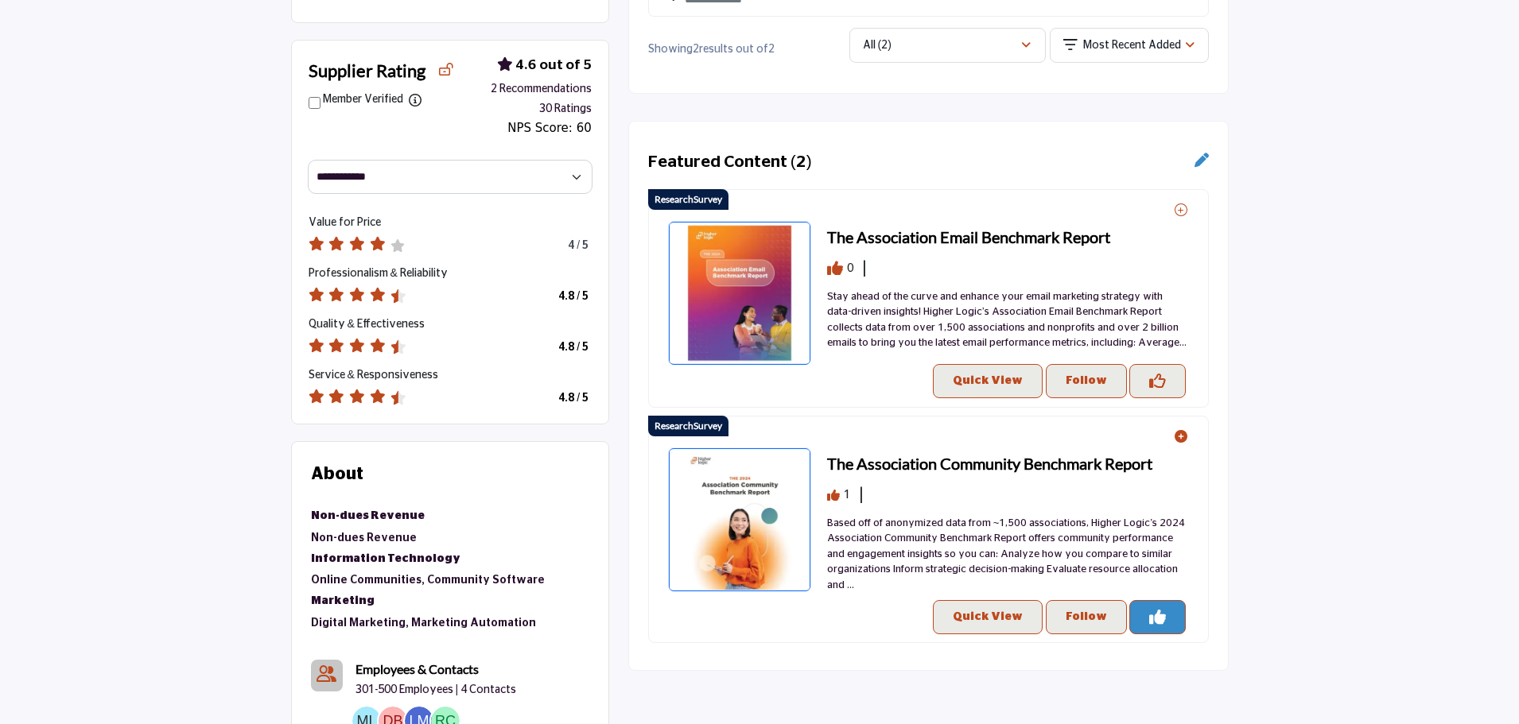
click at [33, 445] on section "4 Likes 2 Recommended 2 Followers Supplier Rating Member Verified 4 / 5" at bounding box center [759, 515] width 1519 height 1181
click at [935, 235] on h3 "The Association Email Benchmark Report" at bounding box center [968, 237] width 283 height 24
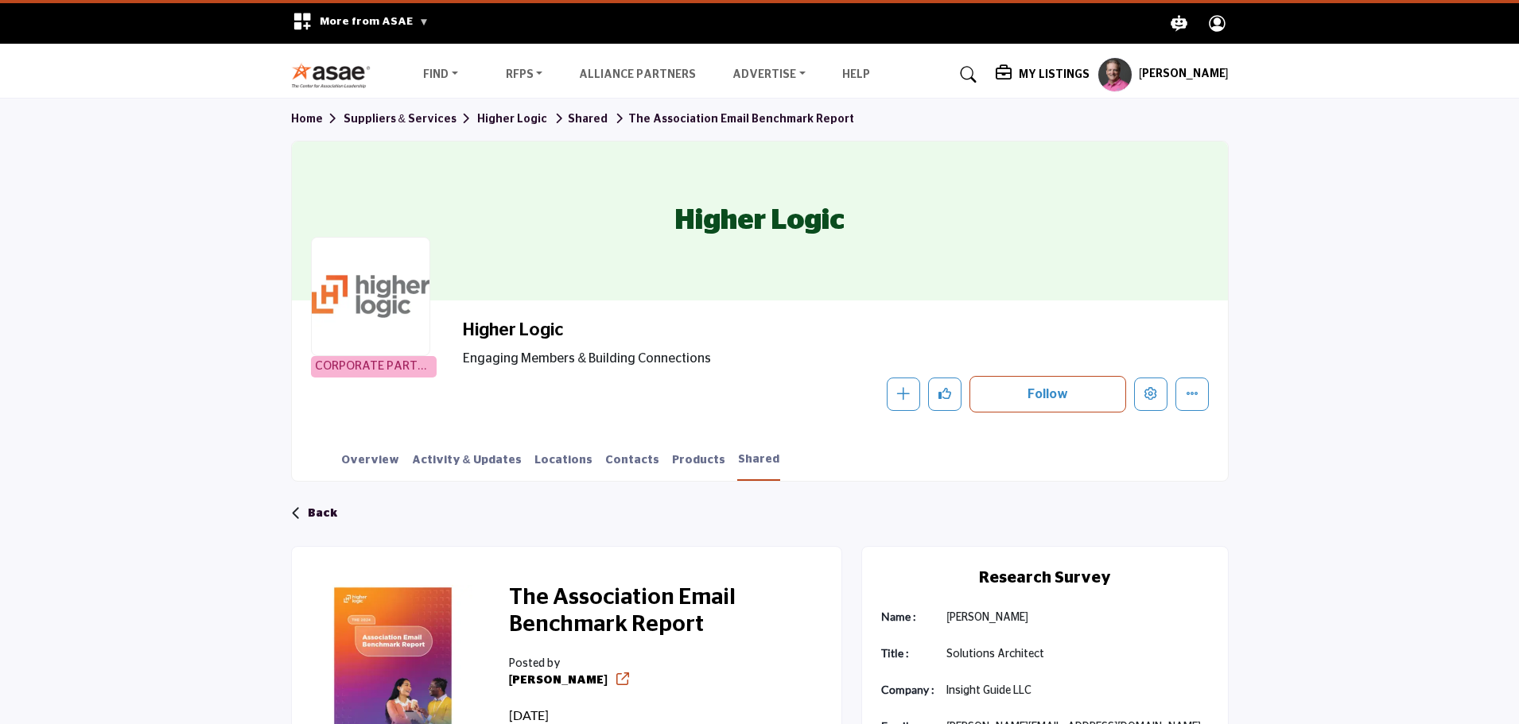
click at [330, 76] on img at bounding box center [335, 75] width 88 height 26
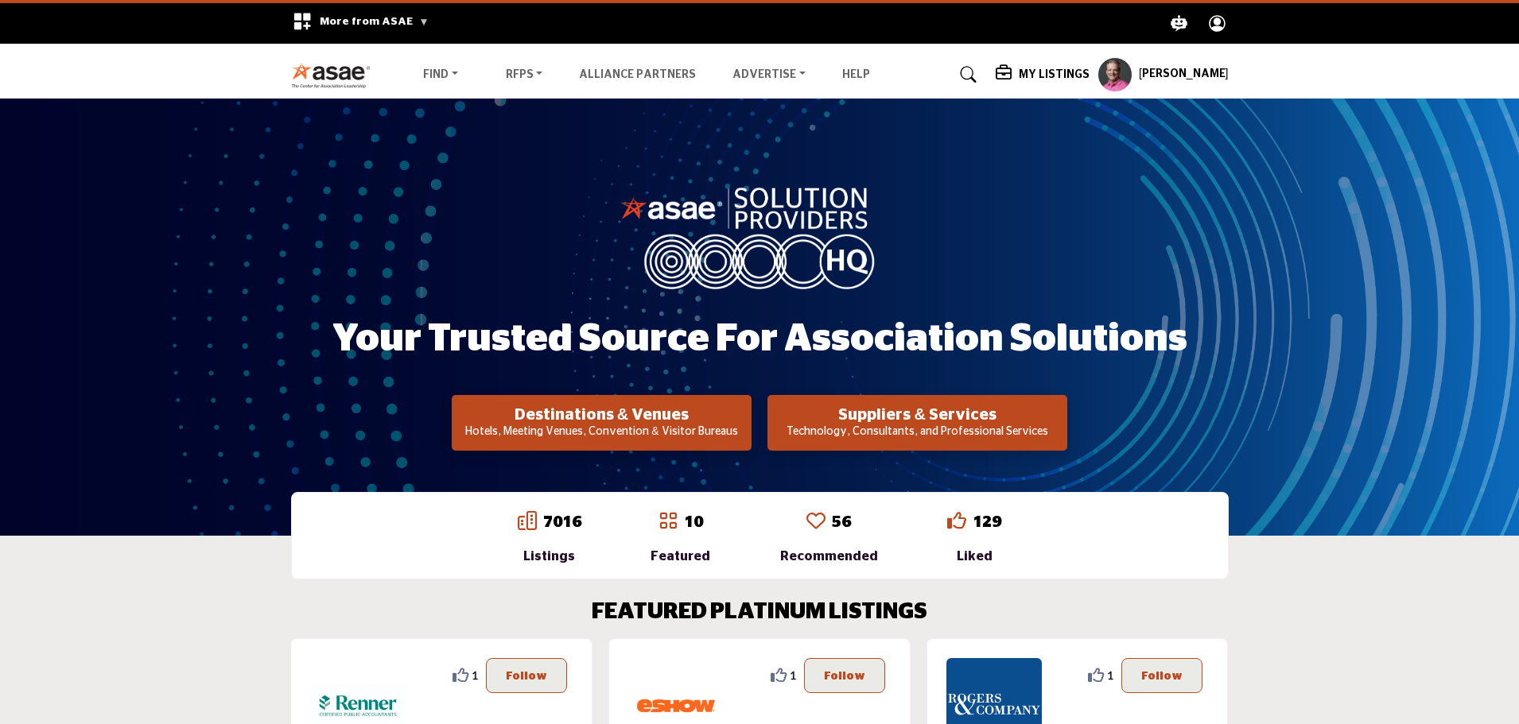
click at [14, 441] on div "Your Trusted Source for Association Solutions Destinations & Venues Hotels, Mee…" at bounding box center [759, 317] width 1519 height 437
